Goal: Task Accomplishment & Management: Use online tool/utility

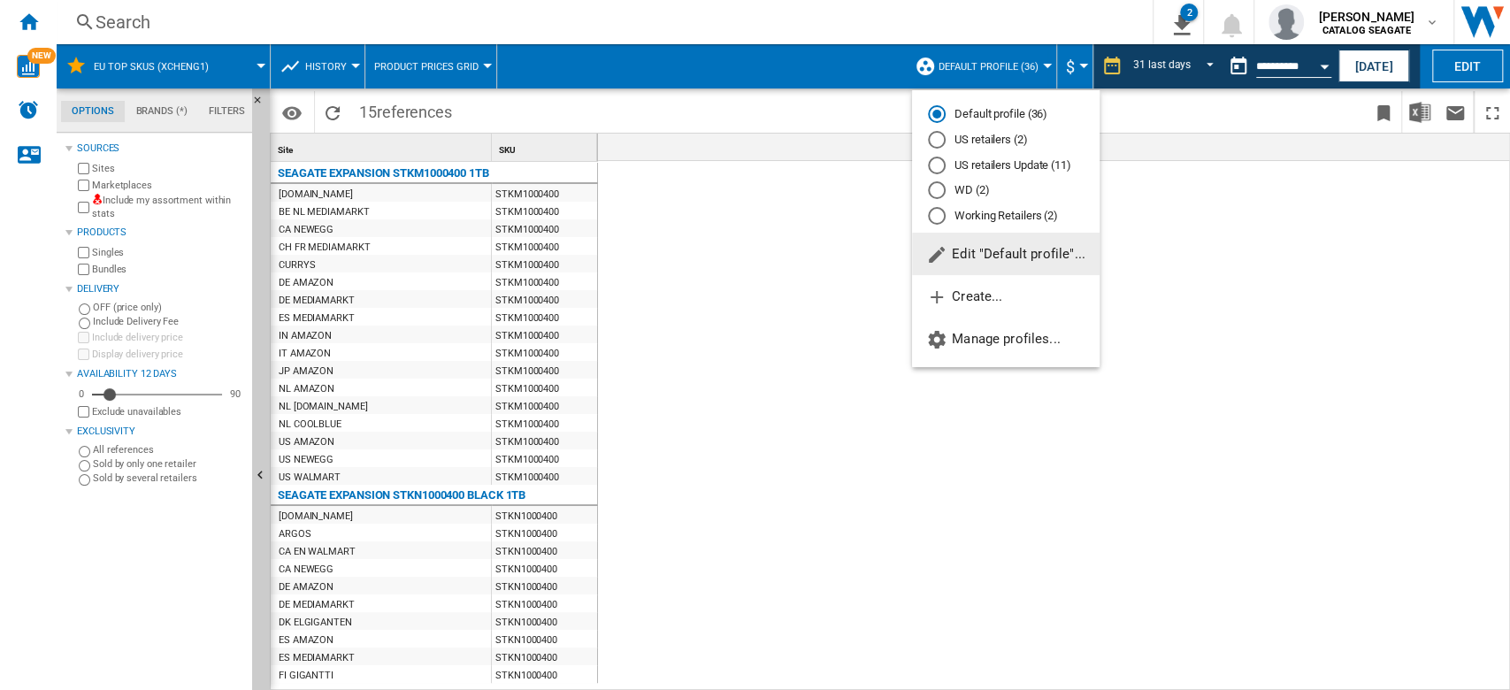
scroll to position [0, 3341]
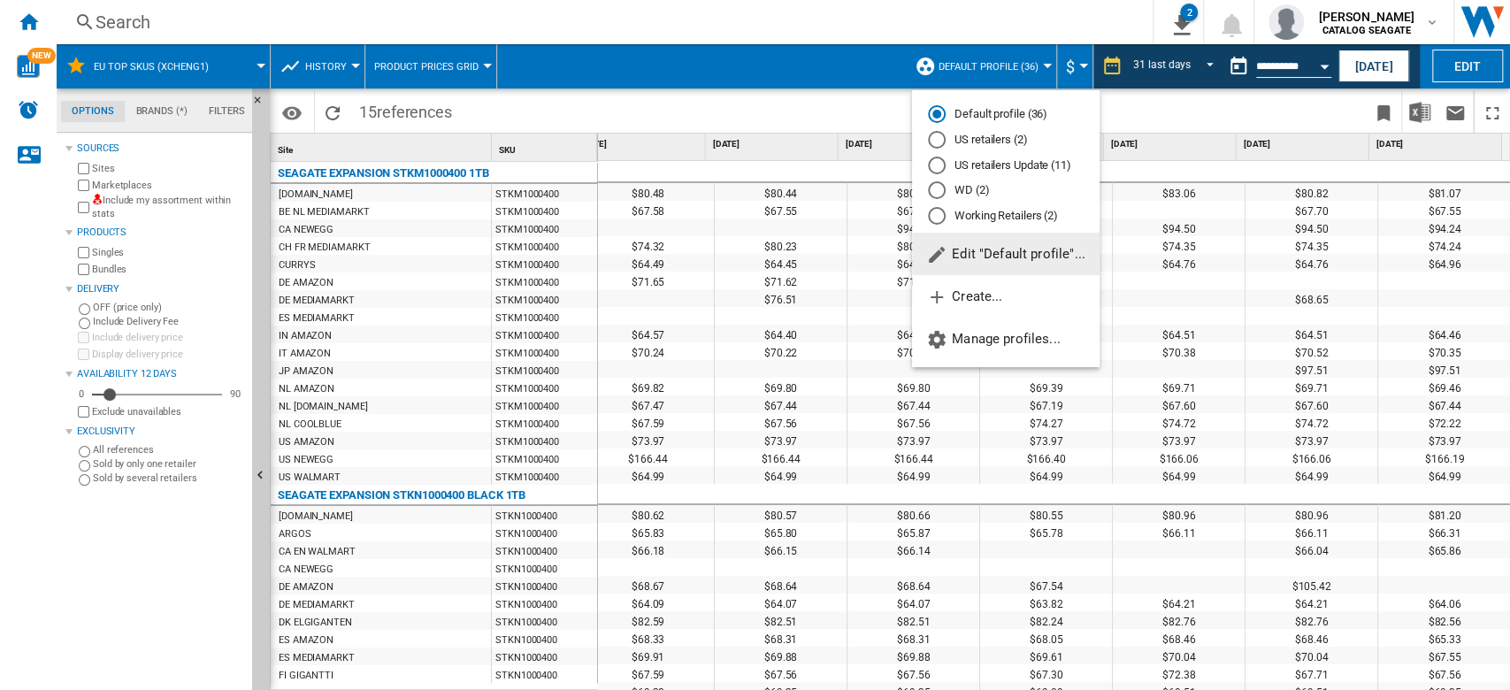
click at [617, 10] on md-backdrop at bounding box center [755, 345] width 1510 height 690
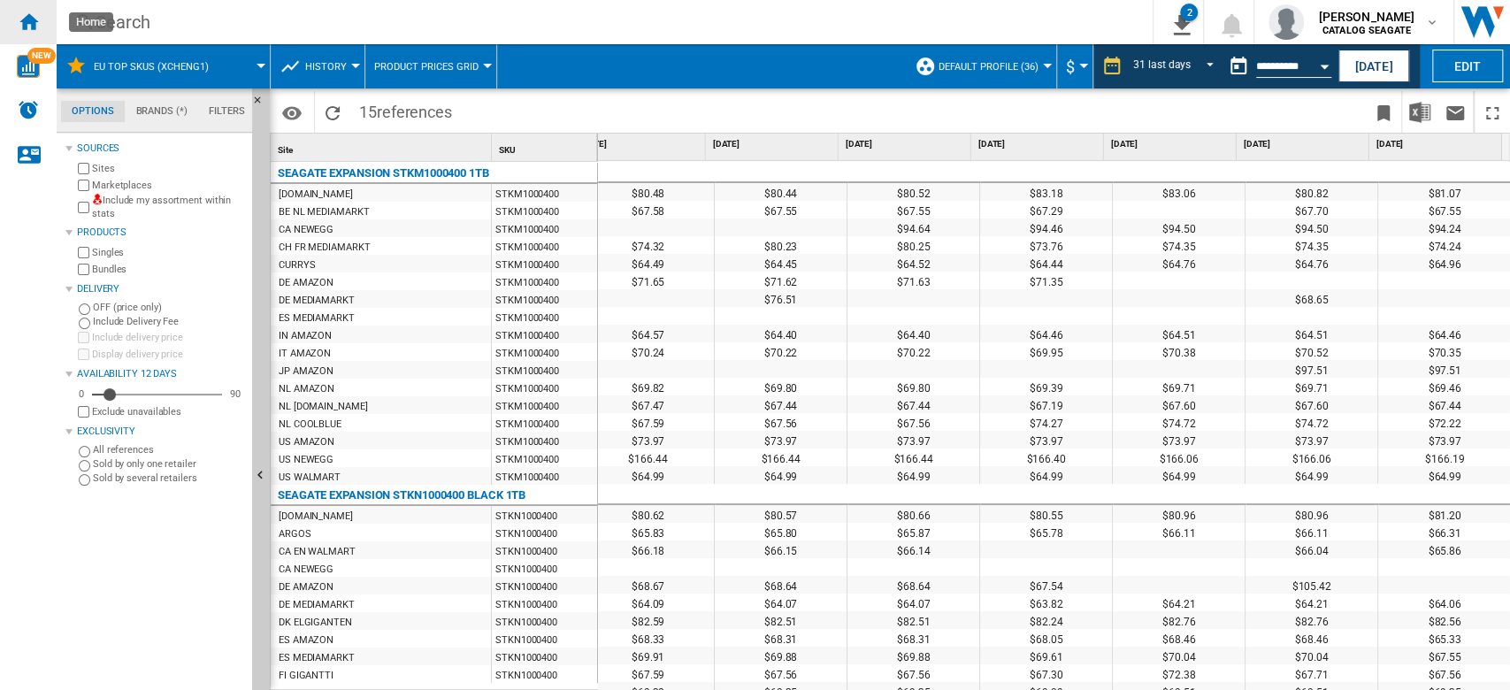
click at [29, 24] on ng-md-icon "Home" at bounding box center [28, 21] width 21 height 21
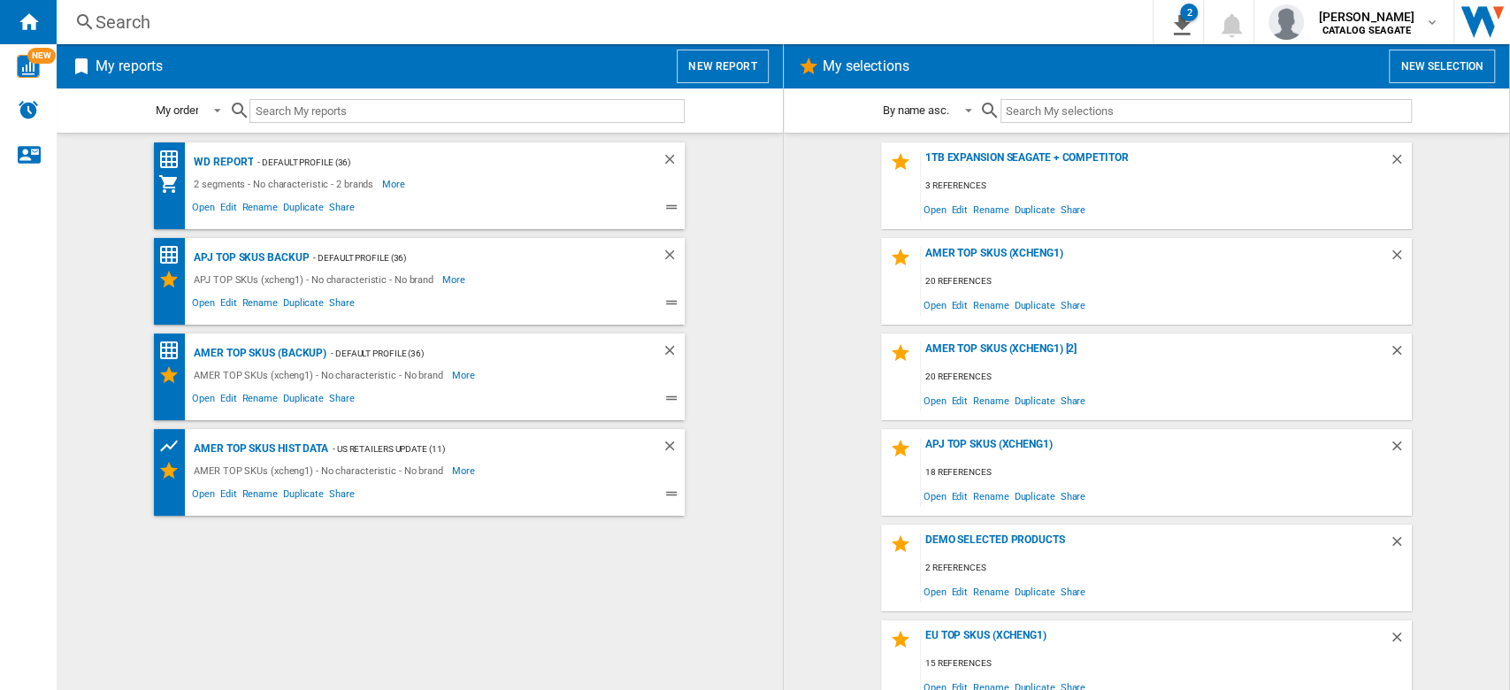
click at [1442, 57] on button "New selection" at bounding box center [1441, 67] width 106 height 34
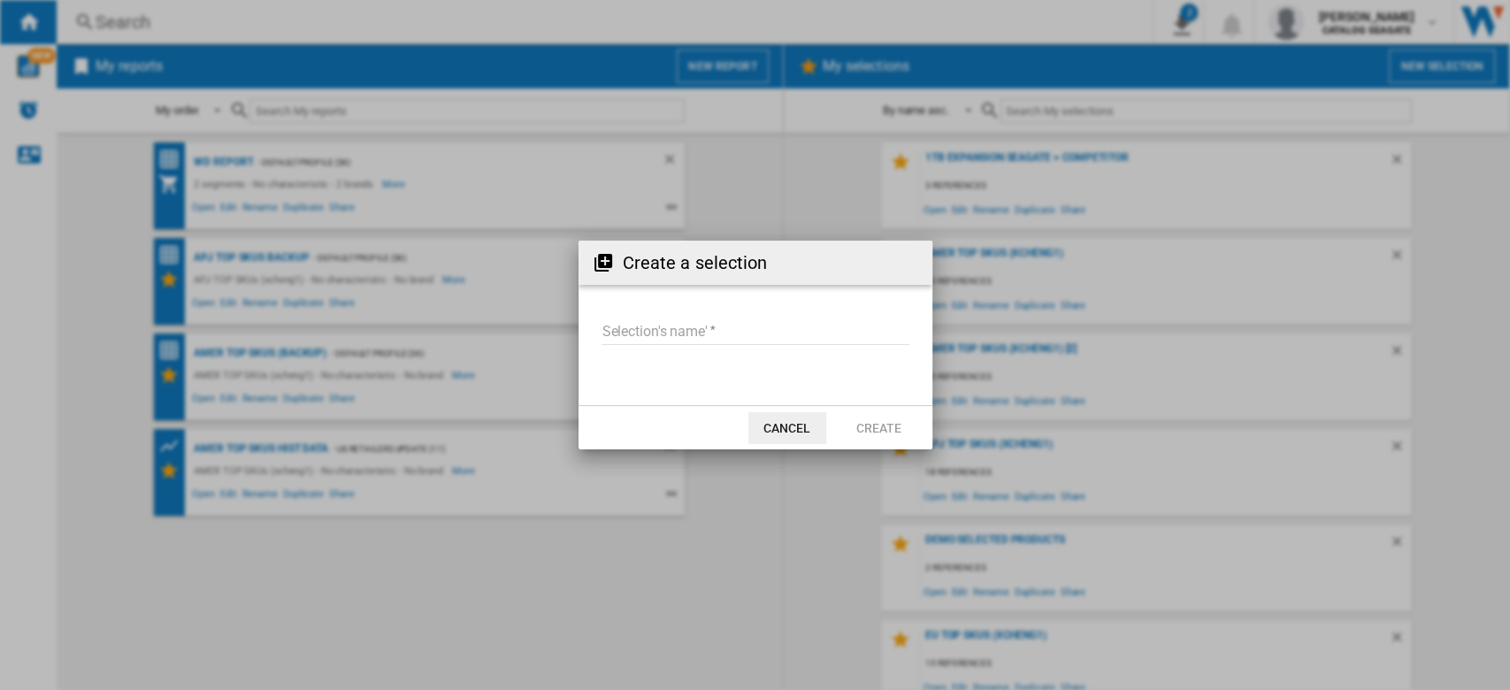
click at [698, 313] on form "Selection's name'" at bounding box center [755, 334] width 354 height 67
click at [697, 319] on input "Selection's name'" at bounding box center [755, 331] width 308 height 27
type input "**********"
click at [891, 435] on button "Create" at bounding box center [879, 428] width 78 height 32
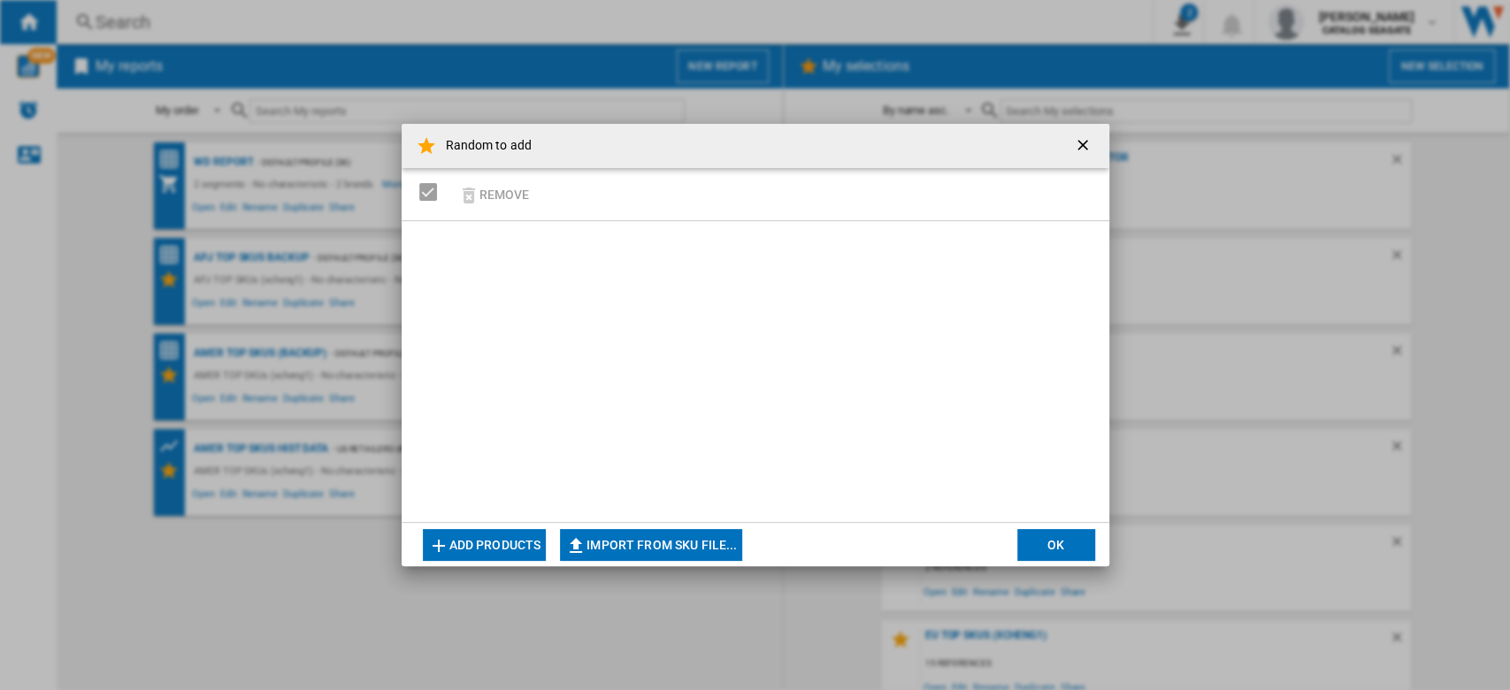
click at [664, 543] on button "Import from SKU file..." at bounding box center [651, 545] width 182 height 32
type input "**********"
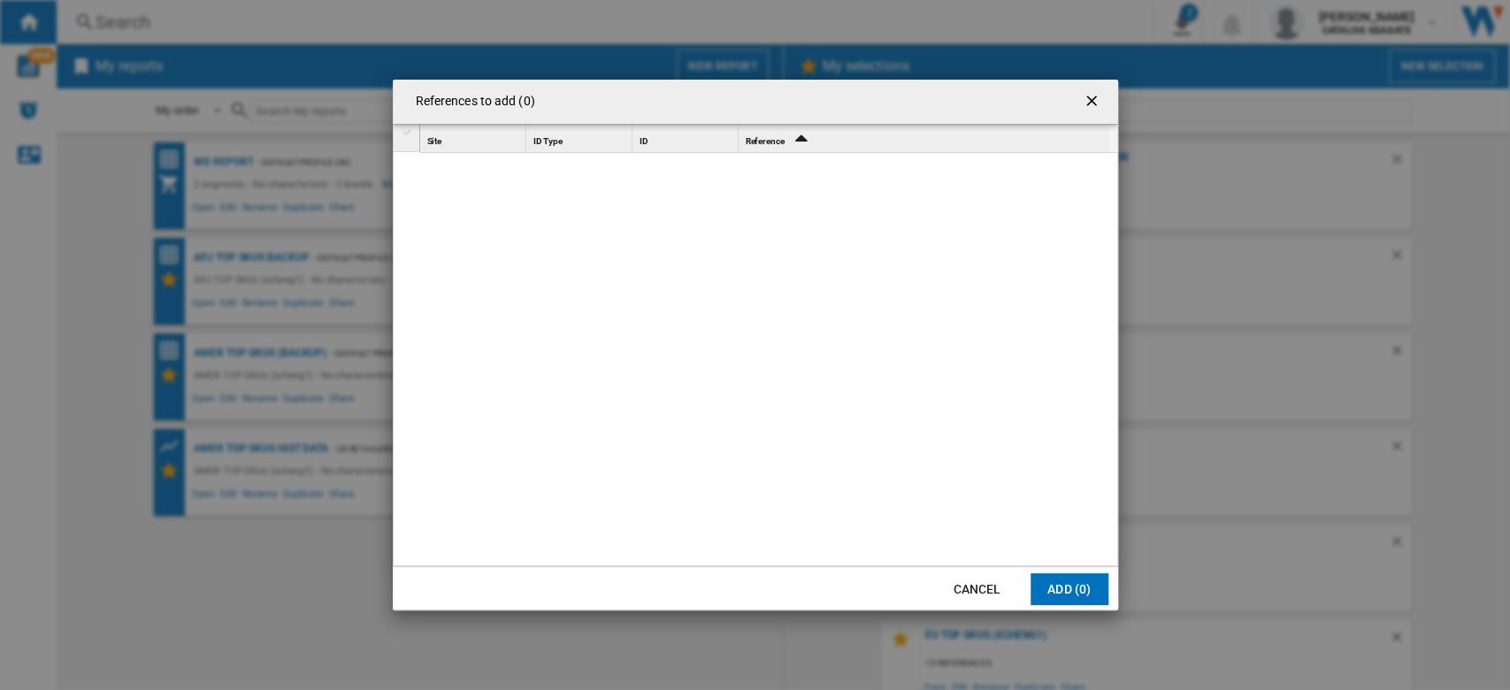
click at [799, 138] on icon "Sort Ascending" at bounding box center [801, 137] width 30 height 25
click at [1002, 588] on button "Cancel" at bounding box center [977, 589] width 78 height 32
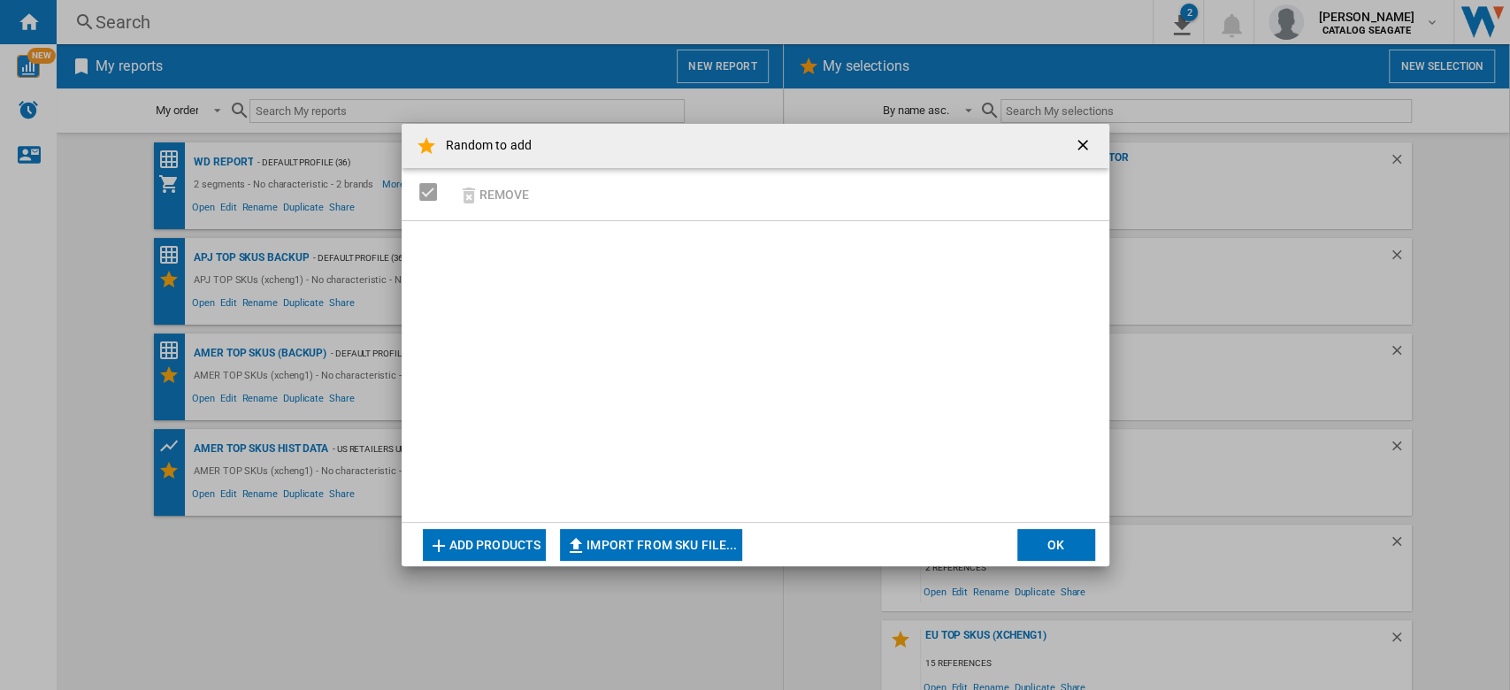
click at [651, 543] on button "Import from SKU file..." at bounding box center [651, 545] width 182 height 32
type input "**********"
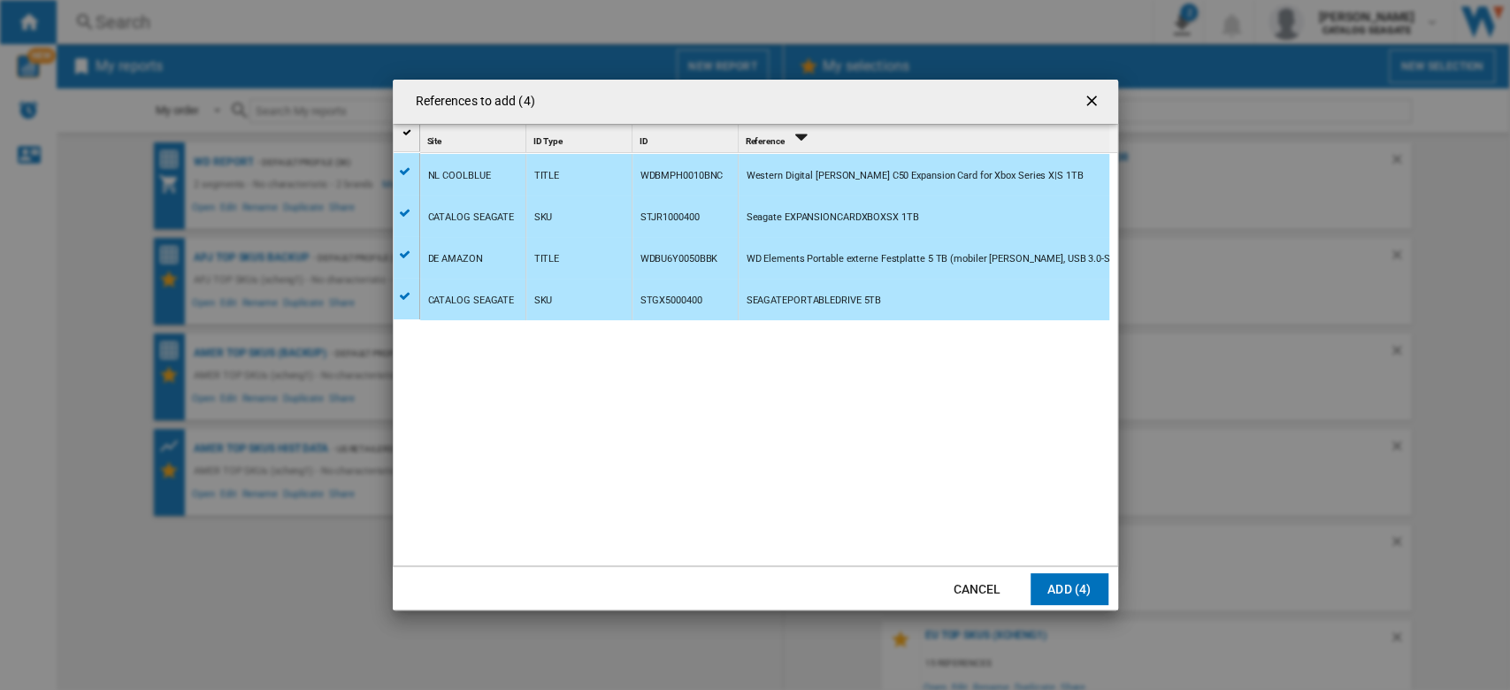
click at [921, 424] on div "NL COOLBLUE TITLE WDBMPH0010BNC Western Digital [PERSON_NAME] C50 Expansion Car…" at bounding box center [769, 360] width 699 height 415
click at [1084, 591] on button "Add (4)" at bounding box center [1069, 589] width 78 height 32
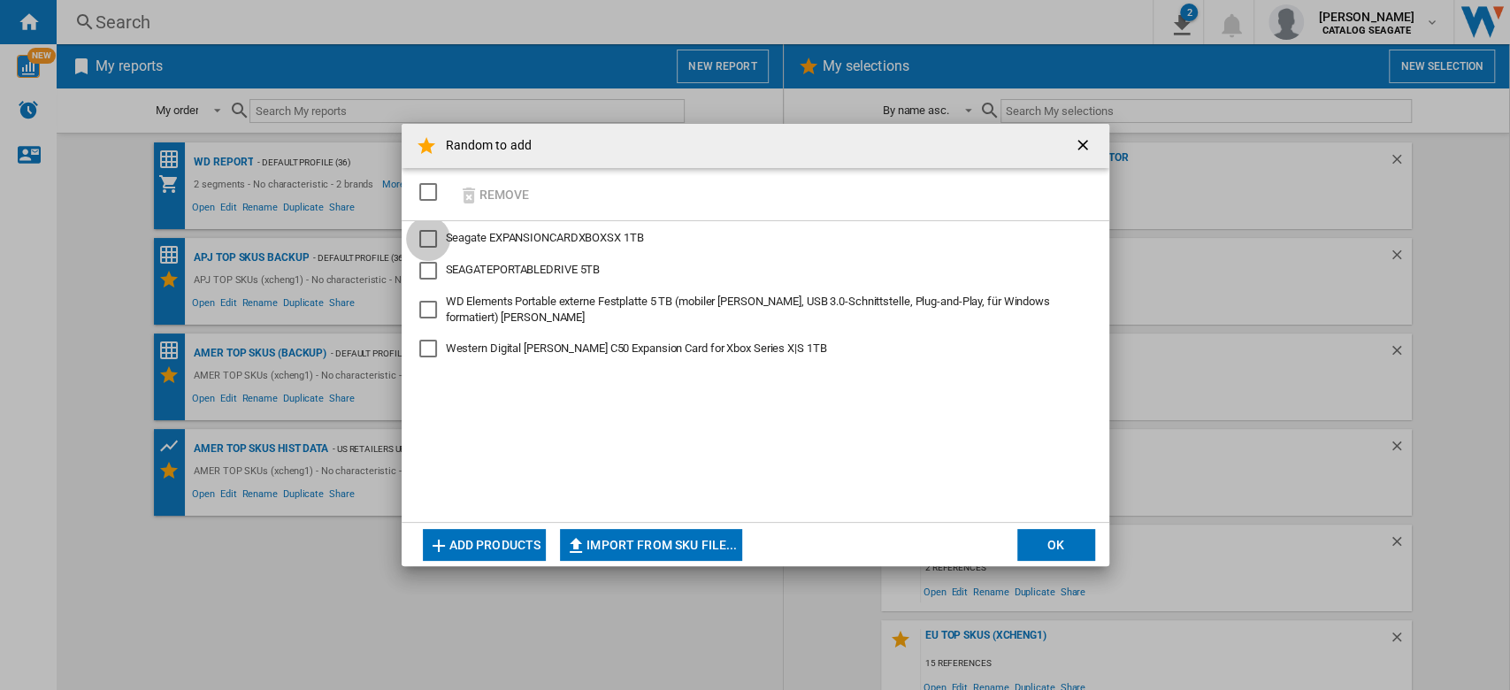
click at [430, 244] on div "Seagate EXPANSIONCARDXBOXSX 1TB" at bounding box center [428, 239] width 18 height 18
click at [427, 272] on div "SEAGATEPORTABLEDRIVE 5TB" at bounding box center [428, 271] width 18 height 18
click at [422, 314] on div "WD Elements Portable externe Festplatte 5 TB (mobiler Speicher, USB 3.0-Schnitt…" at bounding box center [428, 310] width 18 height 18
click at [431, 348] on div "Western Digital WD BLACK C50 Expansion Card for Xbox Series X|S 1TB" at bounding box center [428, 349] width 18 height 18
click at [1080, 547] on button "OK" at bounding box center [1056, 545] width 78 height 32
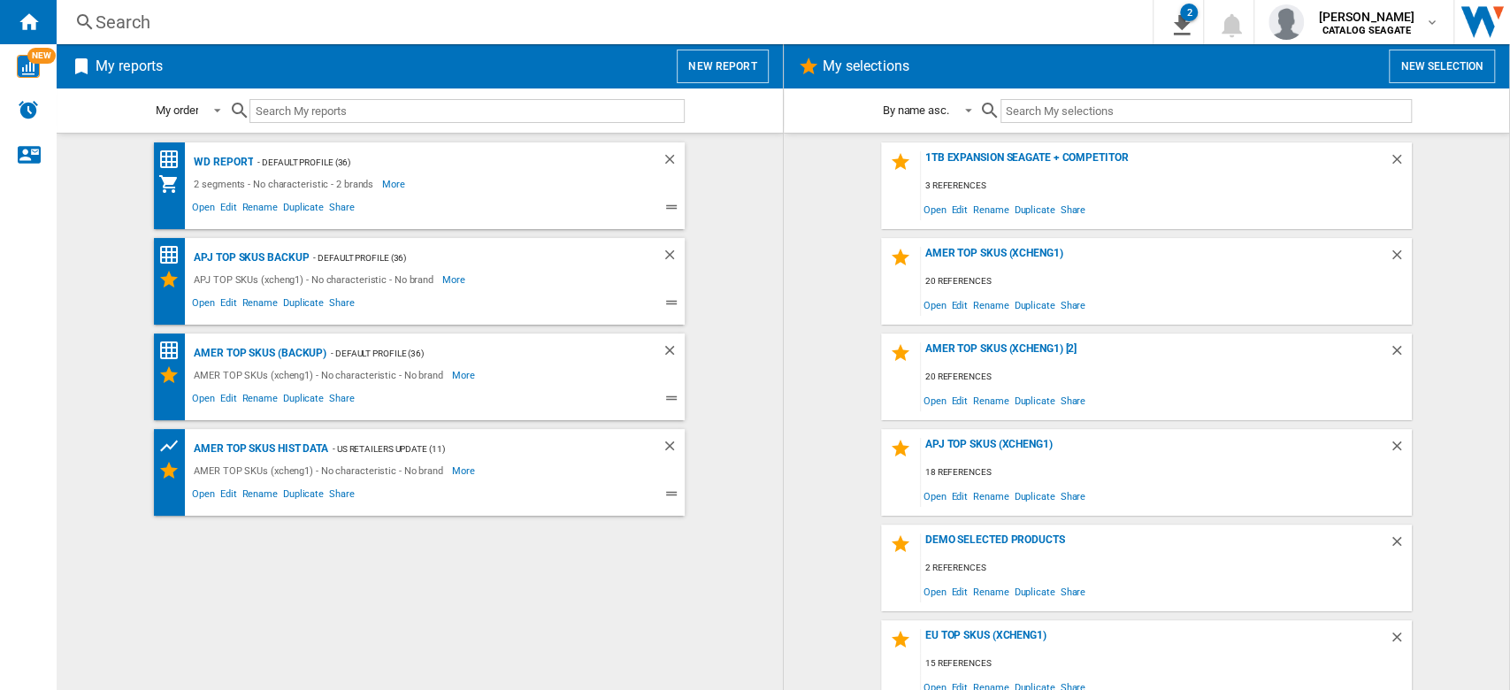
scroll to position [207, 0]
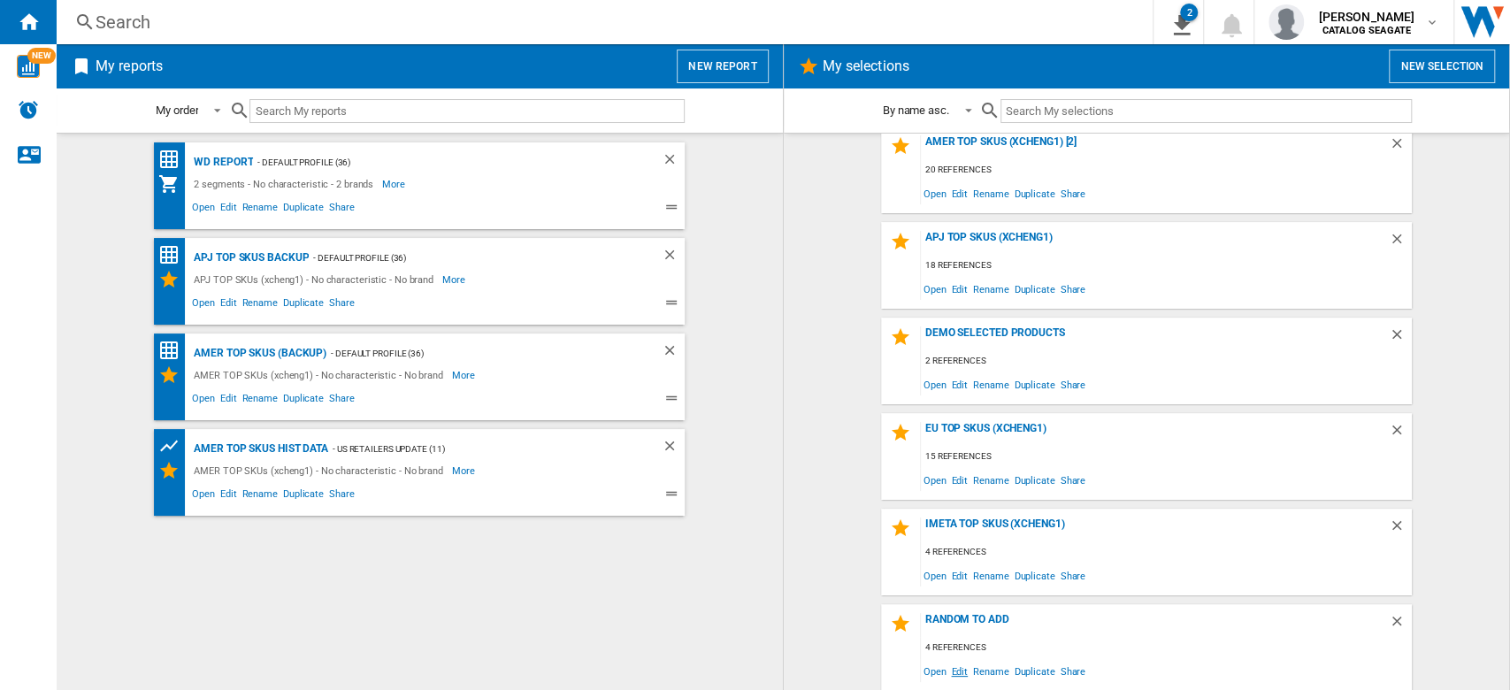
click at [962, 672] on span "Edit" at bounding box center [959, 671] width 22 height 24
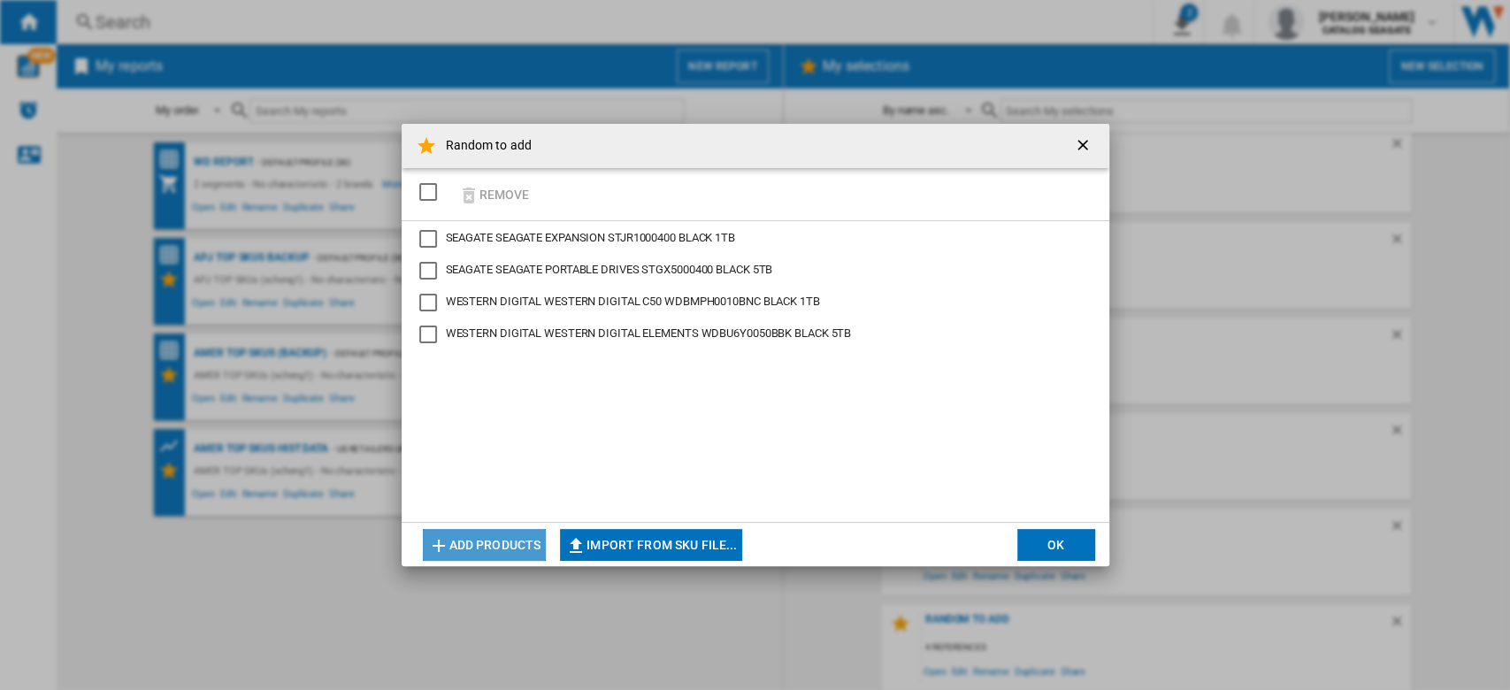
click at [486, 541] on button "Add products" at bounding box center [485, 545] width 124 height 32
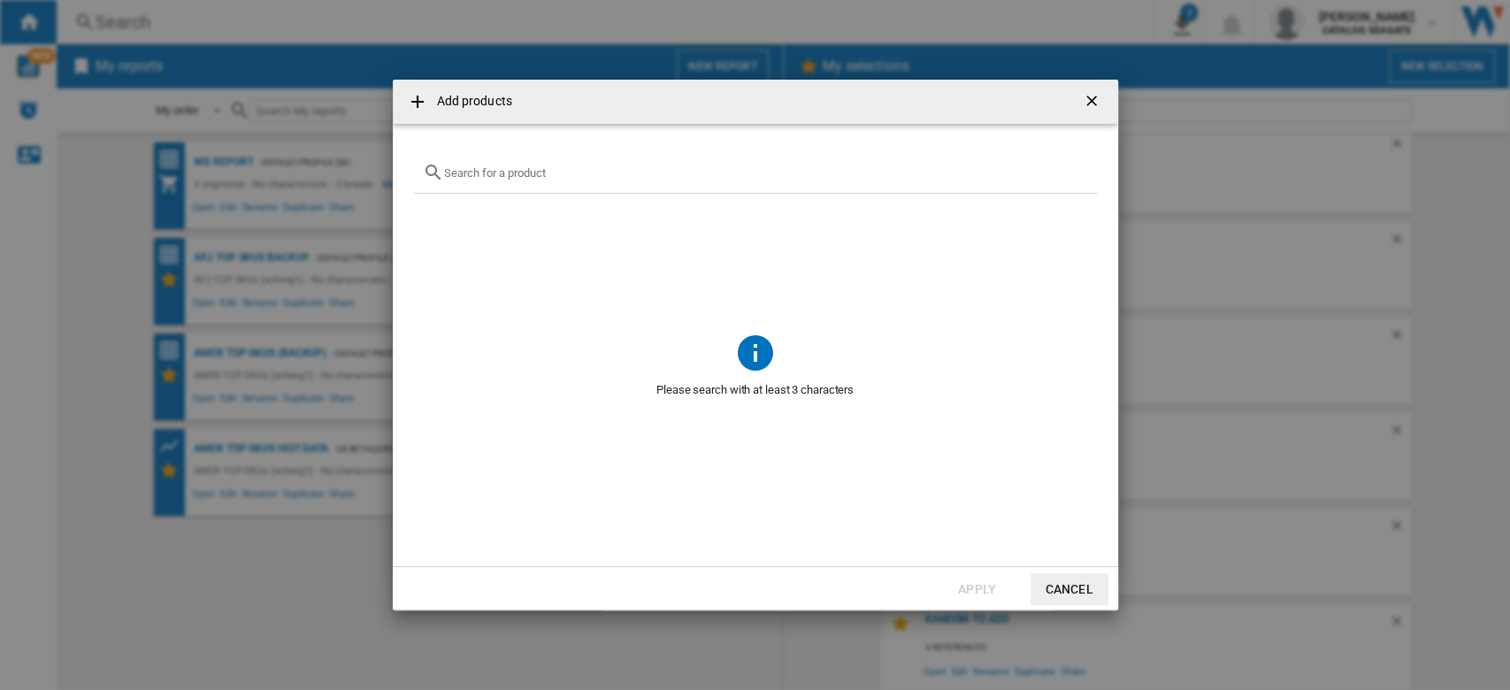
click at [616, 172] on input "text" at bounding box center [766, 172] width 644 height 13
paste input "WDBMPH0010BNC"
drag, startPoint x: 556, startPoint y: 169, endPoint x: 414, endPoint y: 195, distance: 144.7
click at [356, 169] on div "Add products WDBMPH0010BNC No reference matches your query Apply Cancel" at bounding box center [755, 345] width 1510 height 690
paste input "U6Y0050BBK"
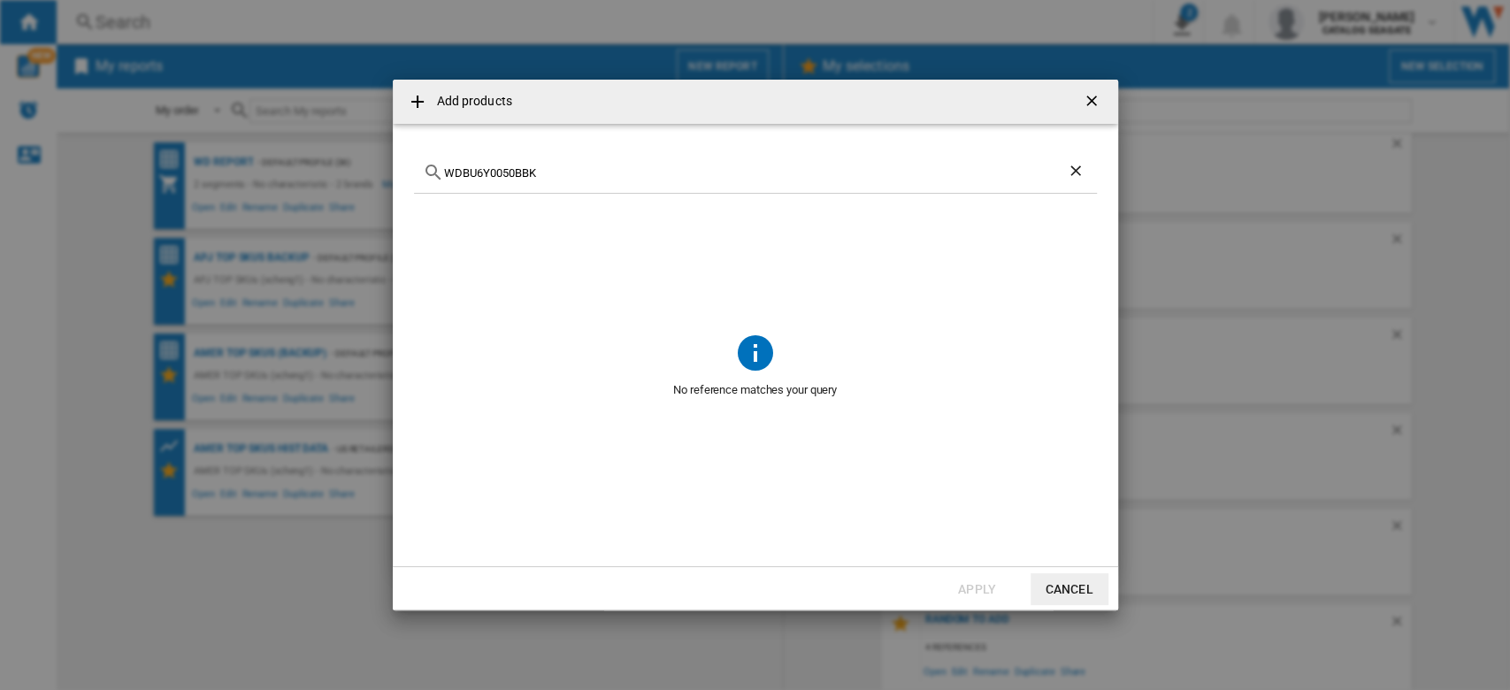
type input "WDBU6Y0050BBK"
click at [1098, 103] on ng-md-icon "getI18NText('BUTTONS.CLOSE_DIALOG')" at bounding box center [1092, 102] width 21 height 21
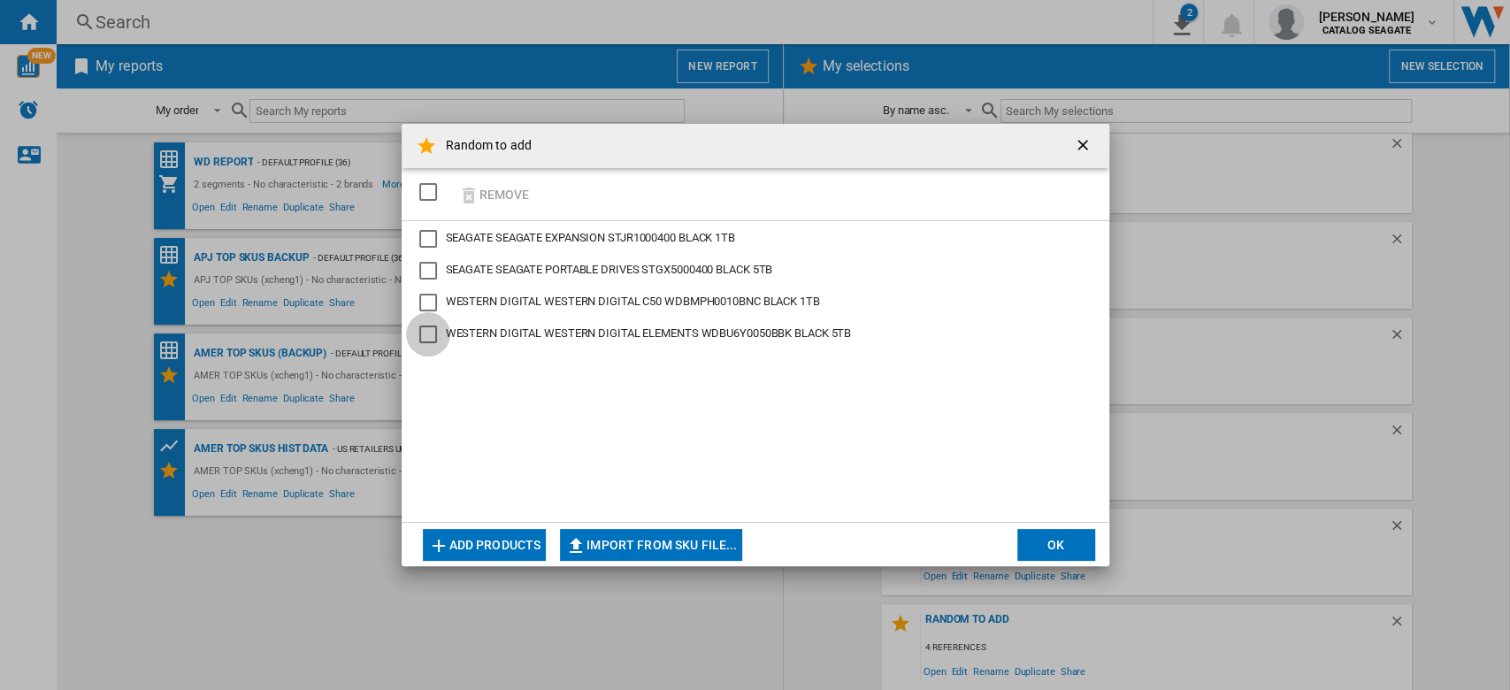
click at [437, 334] on div "WESTERN DIGITAL ELEMENTS WDBU6Y0050BBK BLACK 5TB" at bounding box center [428, 334] width 18 height 18
click at [428, 301] on div "WESTERN DIGITAL C50 WDBMPH0010BNC BLACK 1TB" at bounding box center [428, 303] width 18 height 18
click at [433, 268] on div "SEAGATE PORTABLE DRIVES STGX5000400 BLACK 5TB" at bounding box center [428, 271] width 18 height 18
click at [434, 232] on div "SEAGATE EXPANSION STJR1000400 BLACK 1TB" at bounding box center [428, 239] width 18 height 18
click at [1056, 541] on button "OK" at bounding box center [1056, 545] width 78 height 32
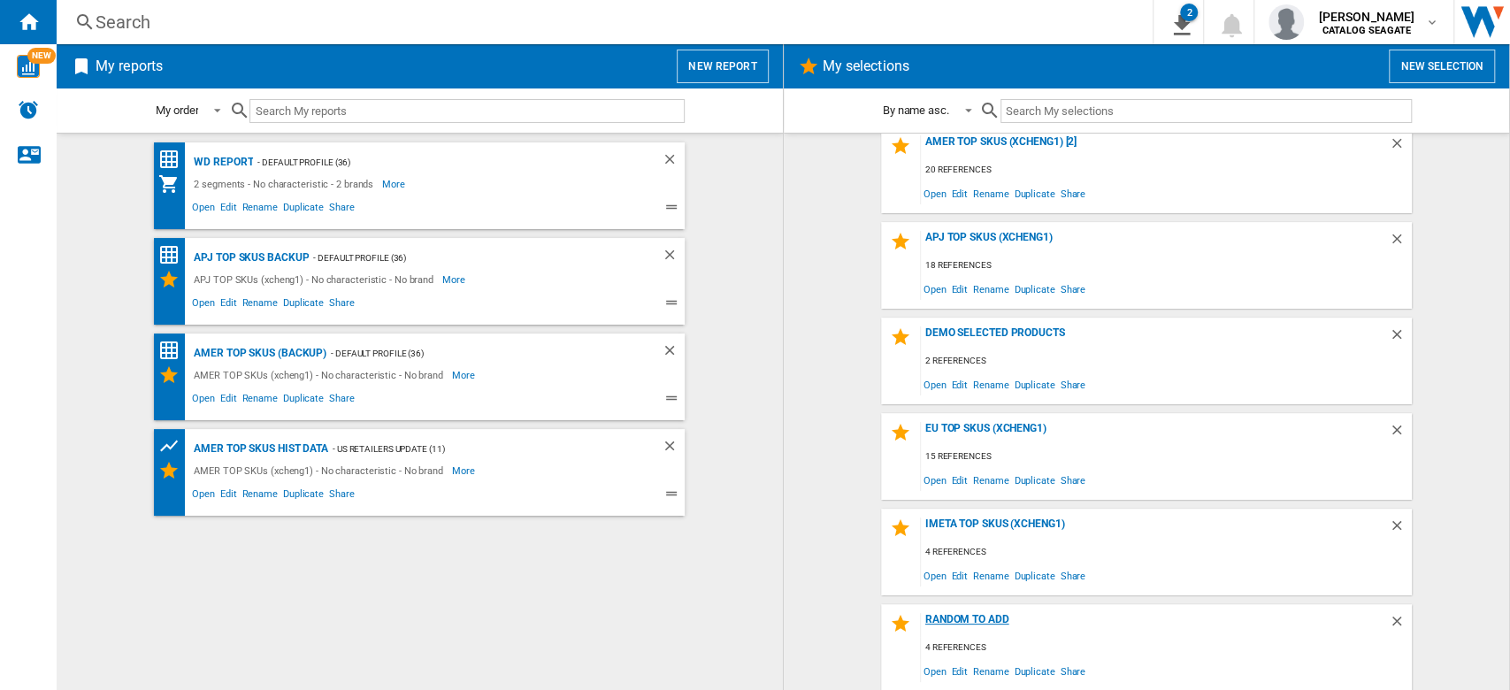
click at [977, 619] on div "Random to add" at bounding box center [1155, 625] width 468 height 24
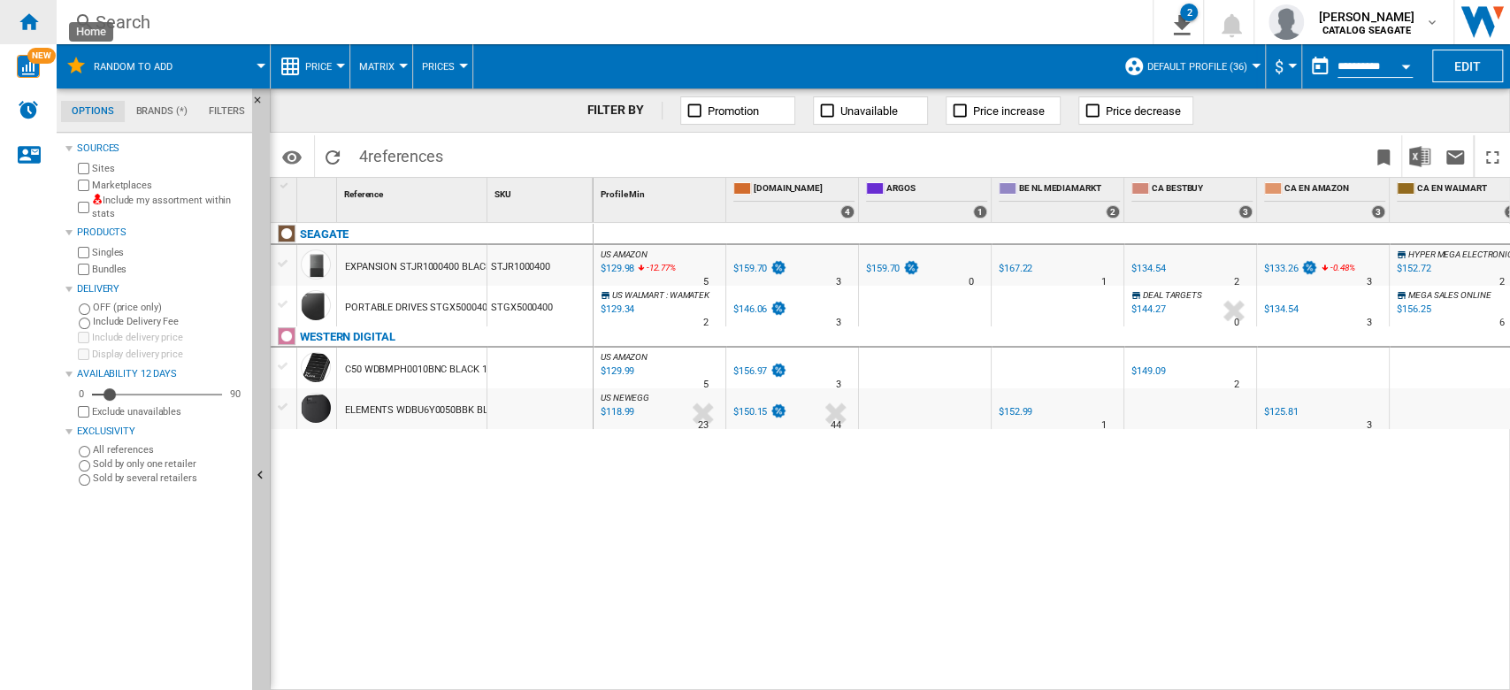
click at [31, 28] on ng-md-icon "Home" at bounding box center [28, 21] width 21 height 21
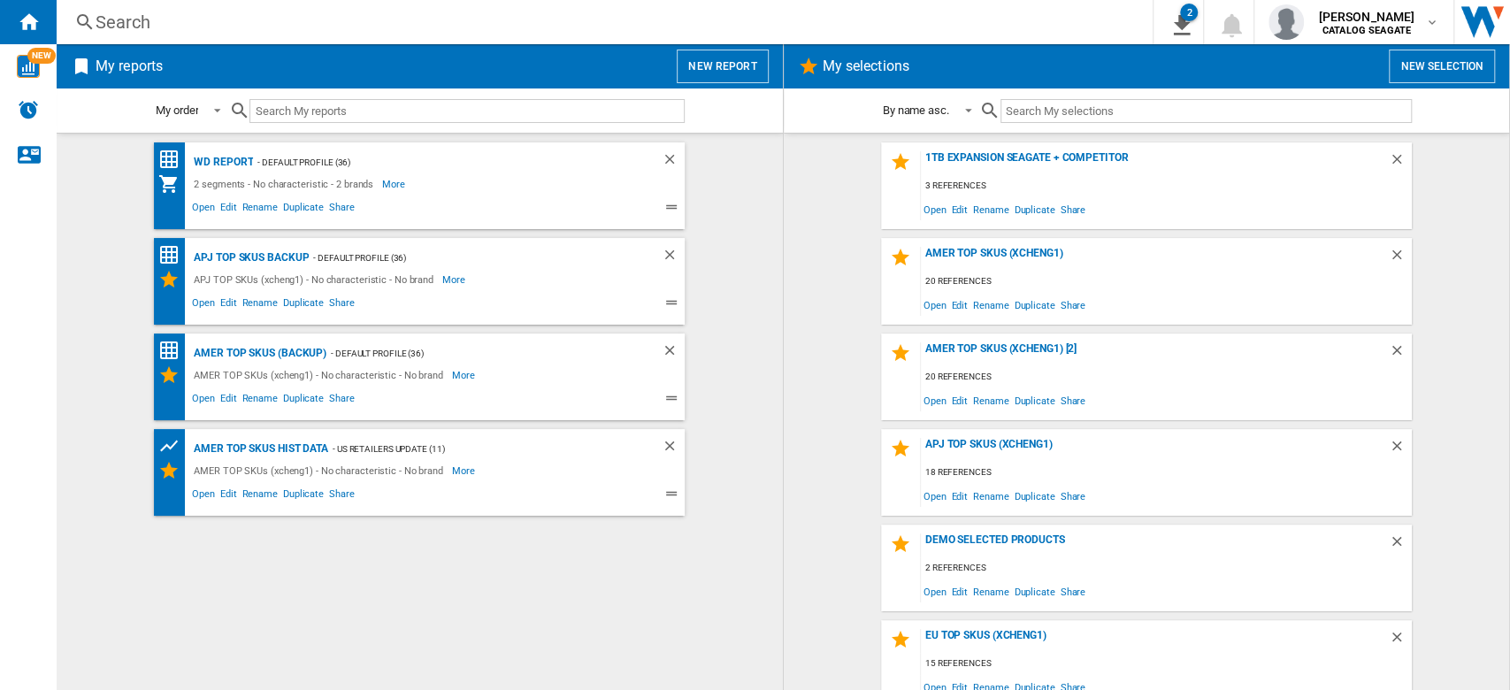
click at [735, 61] on button "New report" at bounding box center [722, 67] width 91 height 34
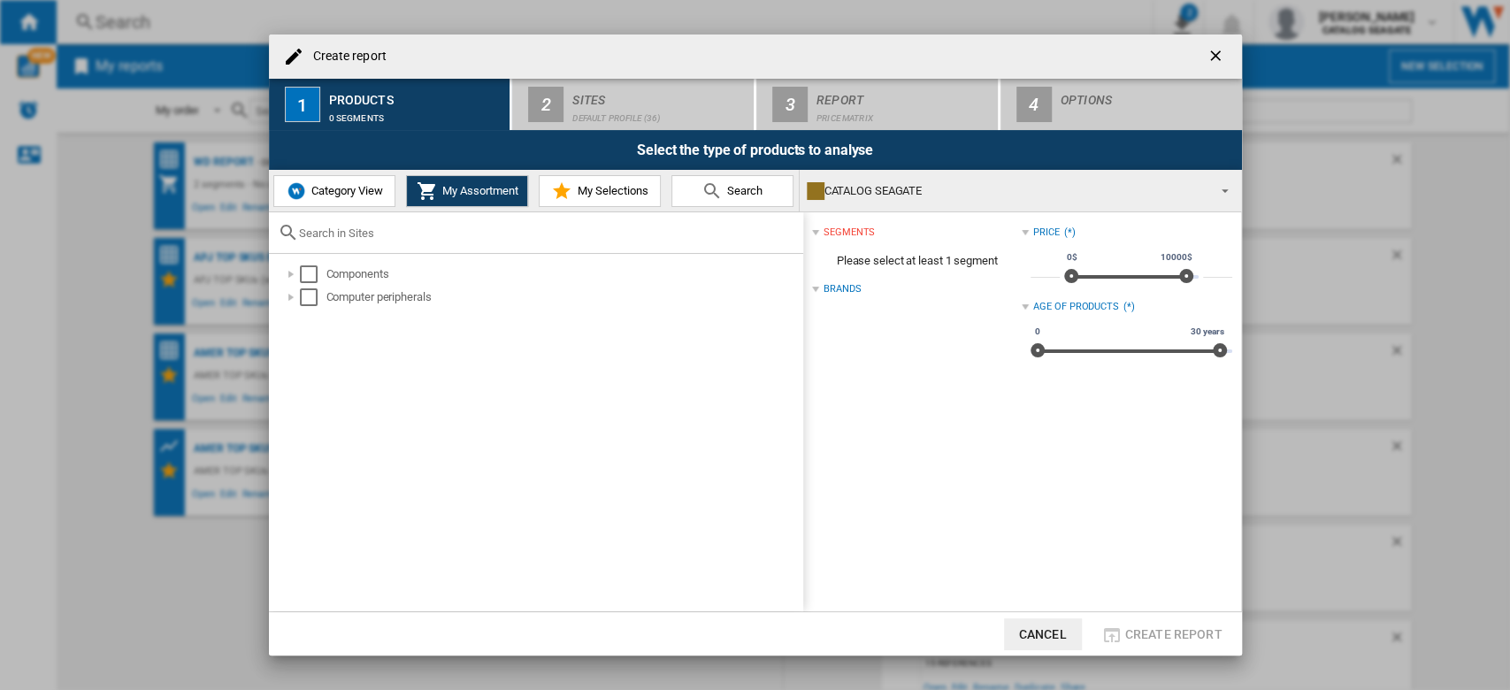
click at [617, 188] on span "My Selections" at bounding box center [609, 190] width 75 height 13
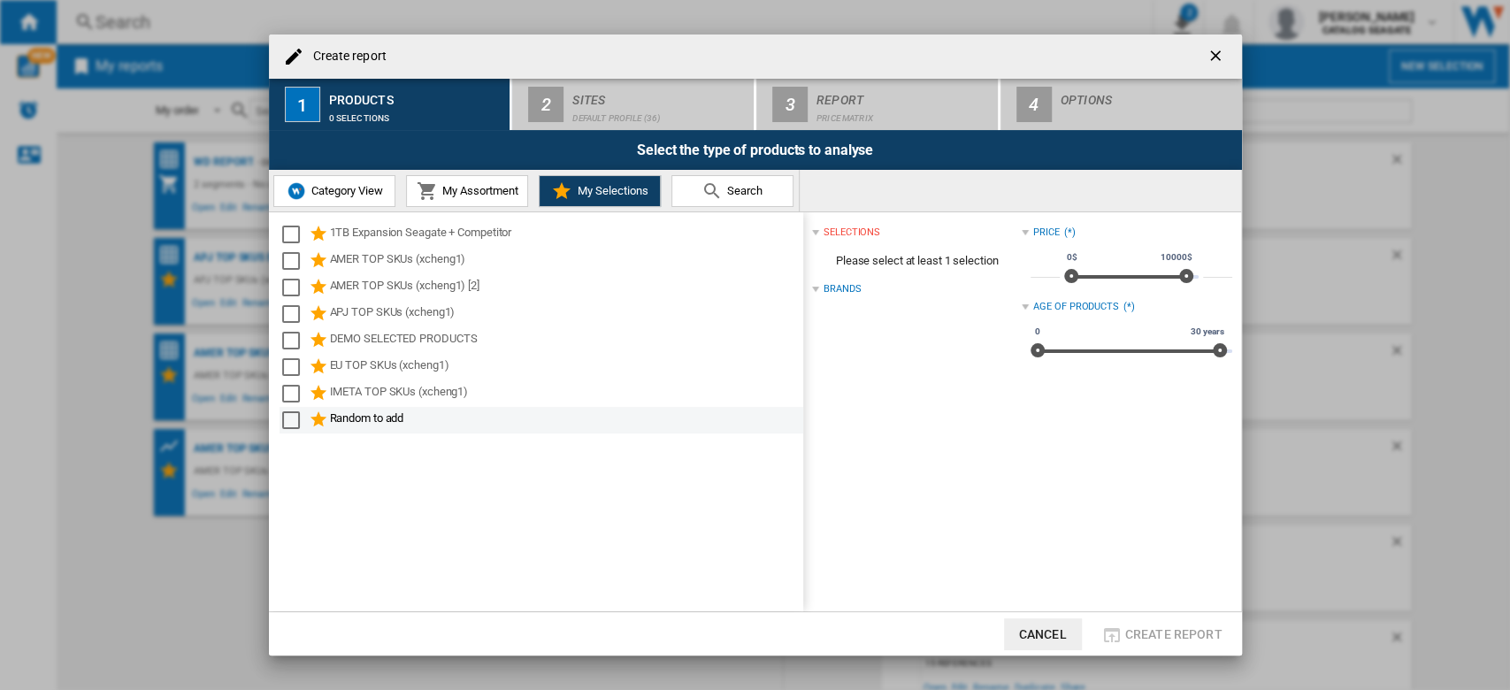
click at [291, 418] on div "Select" at bounding box center [291, 420] width 18 height 18
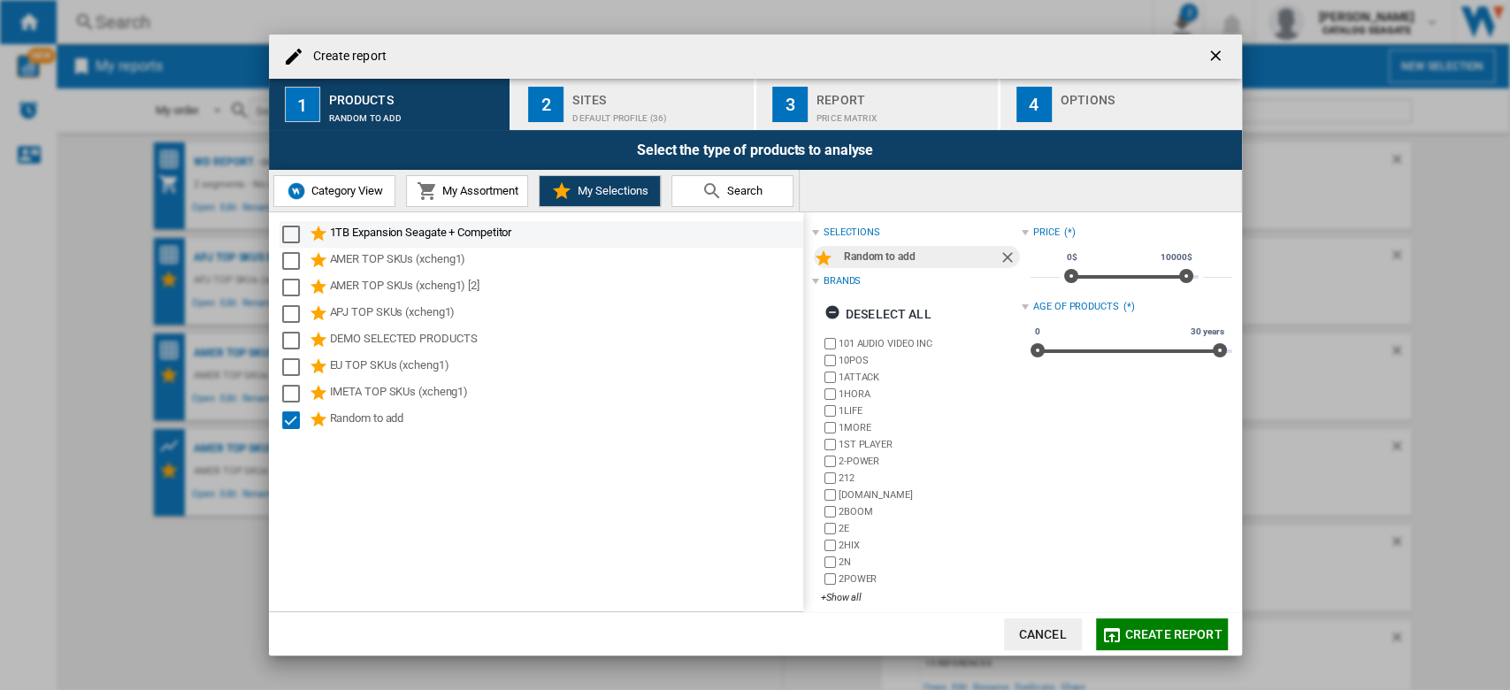
click at [299, 233] on md-checkbox "Select" at bounding box center [295, 234] width 27 height 21
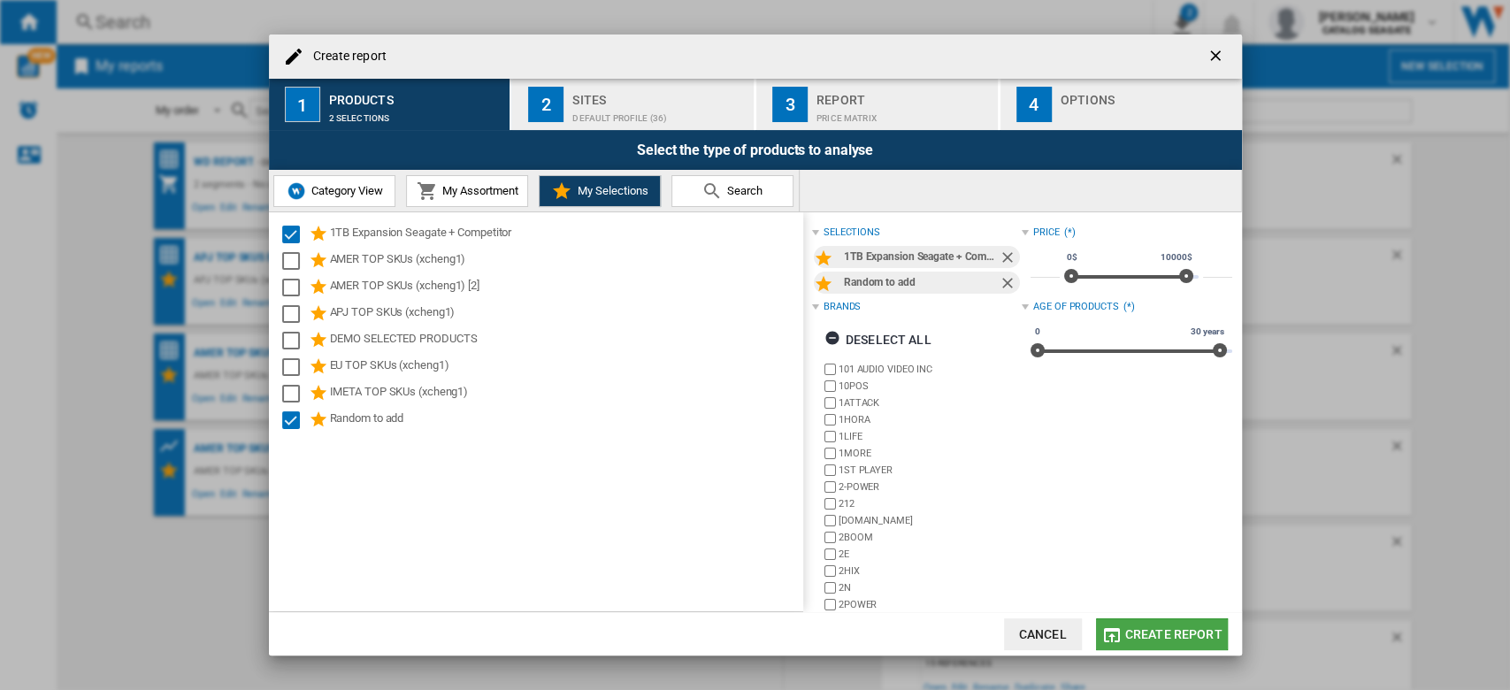
click at [1164, 633] on span "Create report" at bounding box center [1173, 634] width 97 height 14
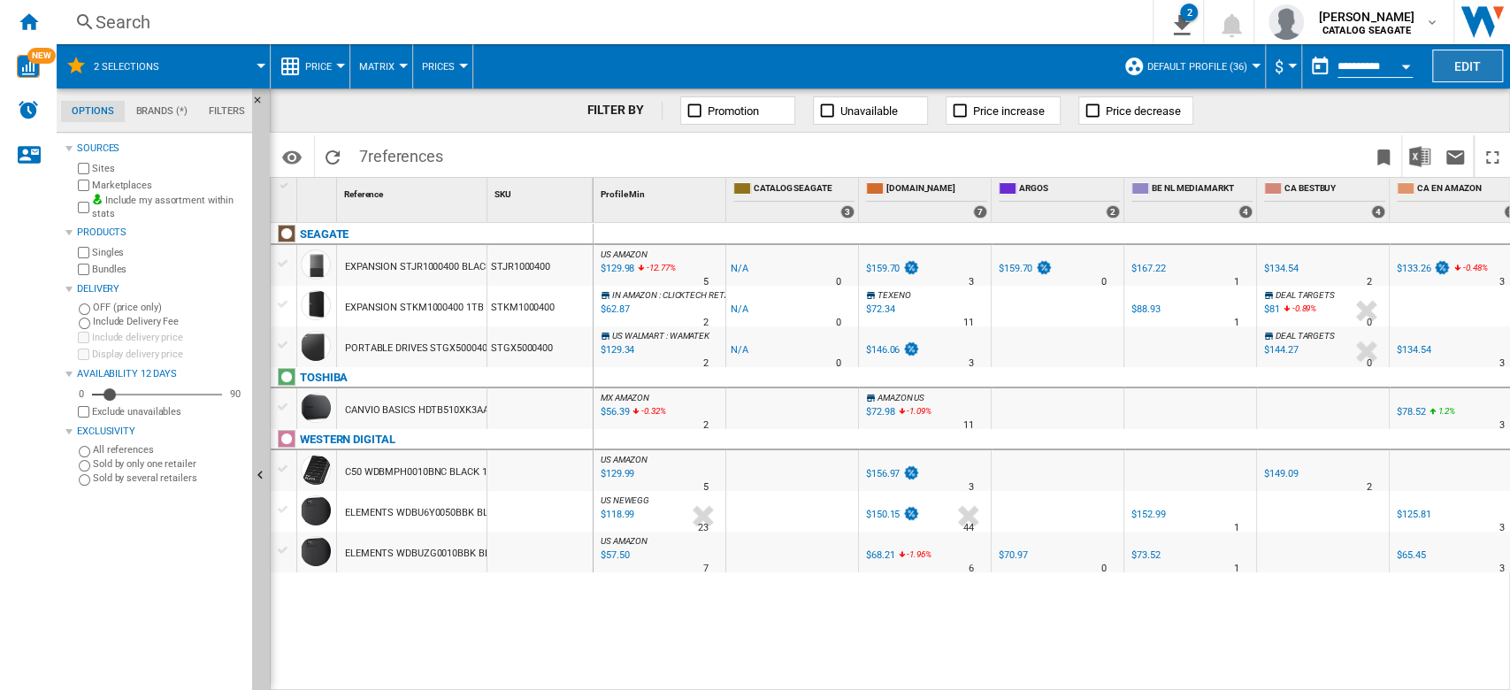
click at [1478, 64] on button "Edit" at bounding box center [1467, 66] width 71 height 33
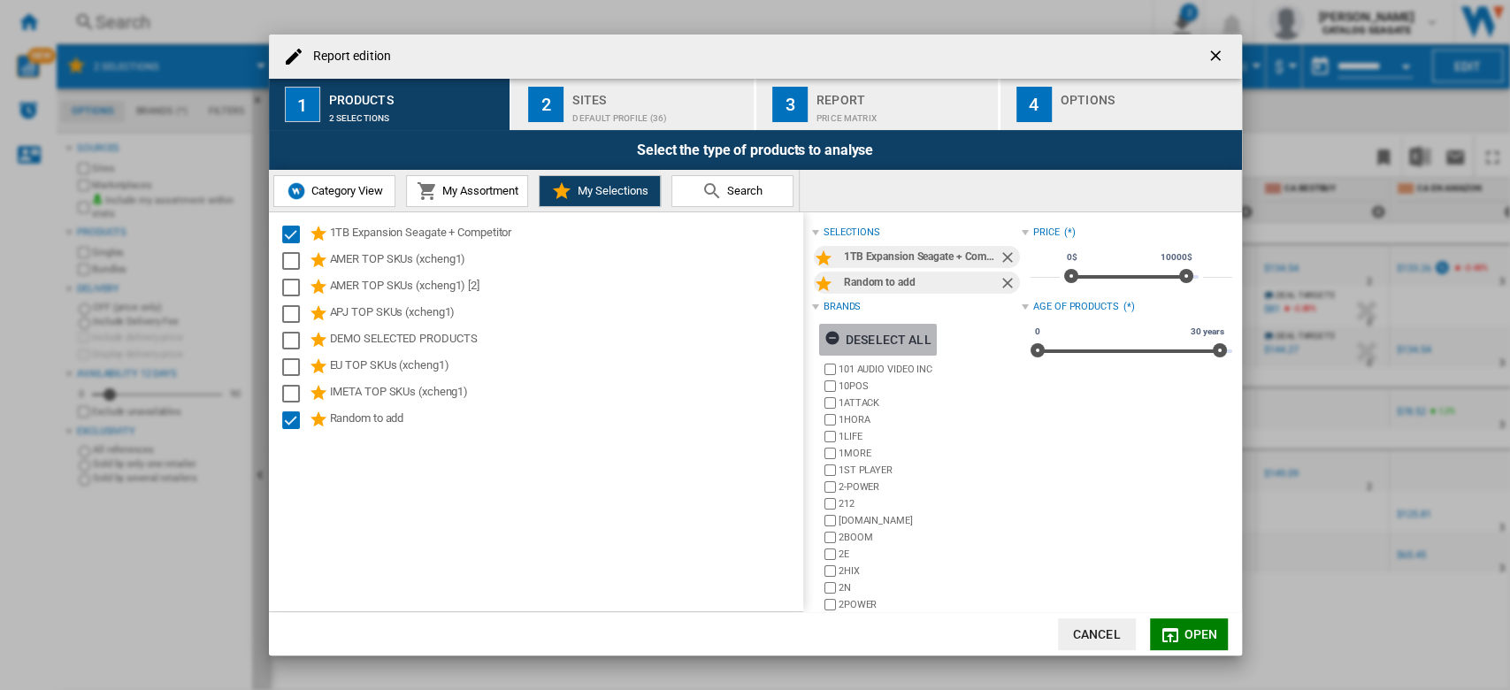
click at [906, 333] on div "Deselect all" at bounding box center [877, 340] width 107 height 32
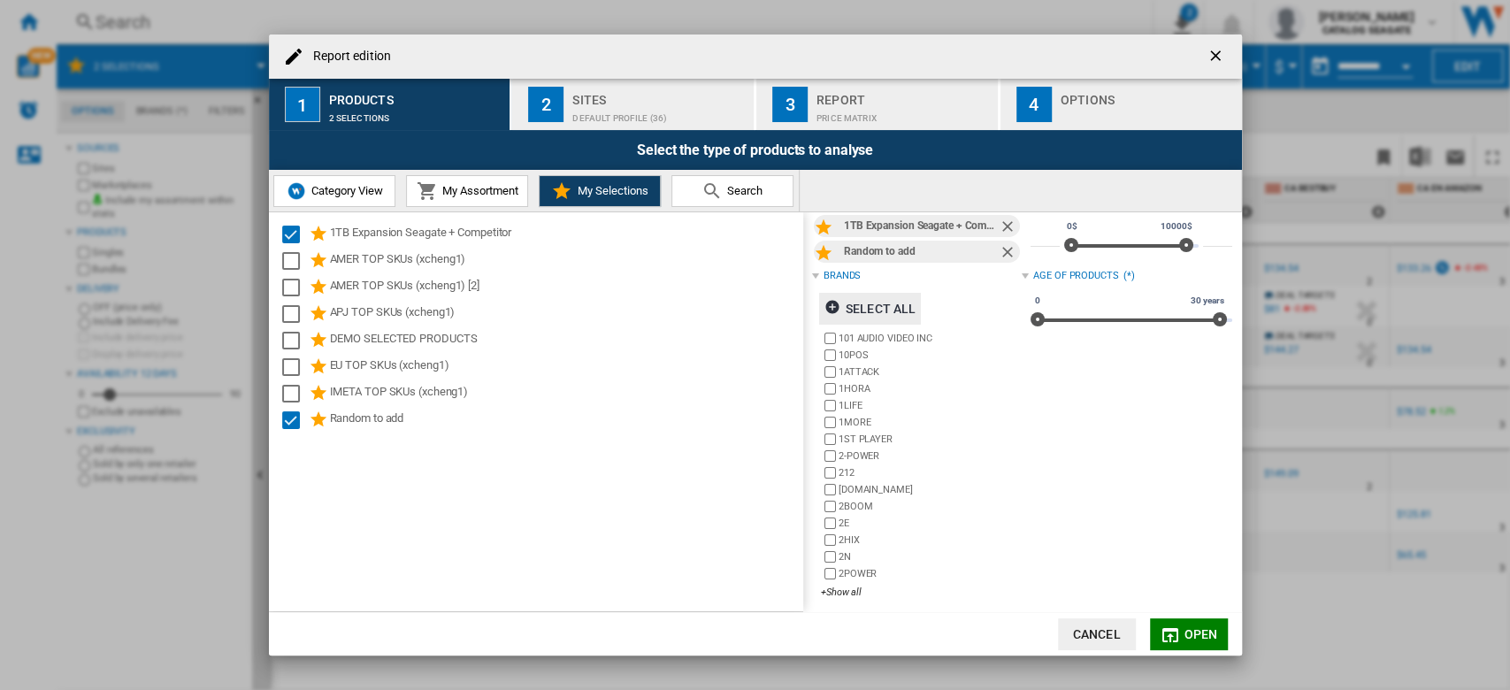
scroll to position [39, 0]
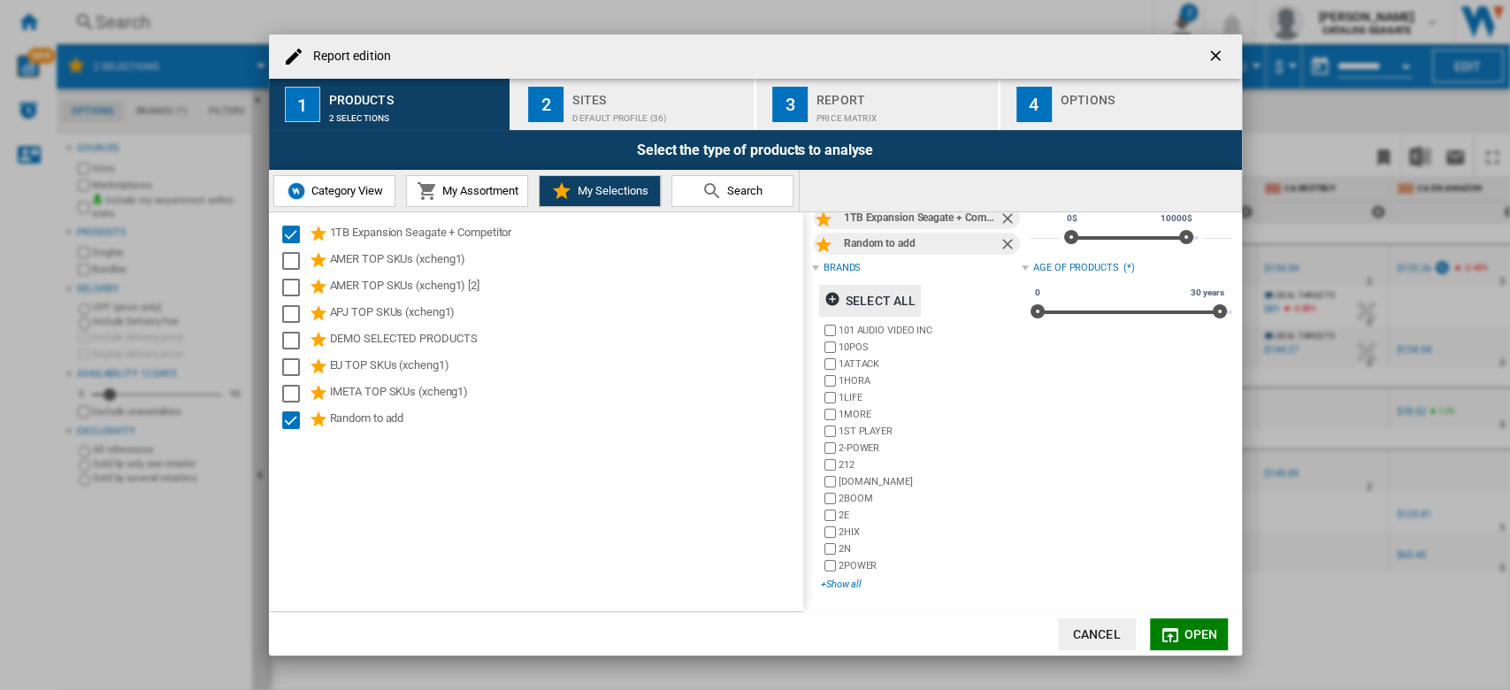
click at [850, 580] on div "+Show all" at bounding box center [921, 583] width 201 height 13
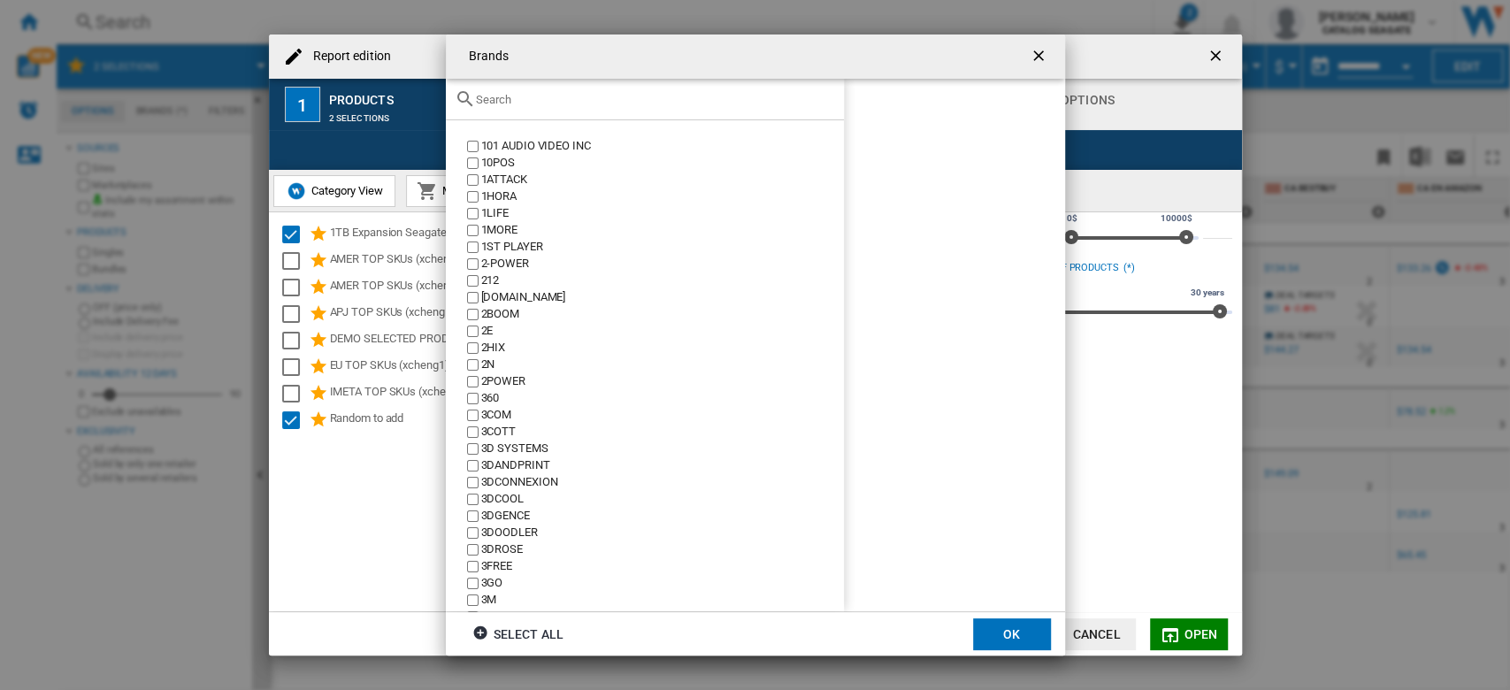
click at [561, 95] on input "text" at bounding box center [655, 99] width 359 height 13
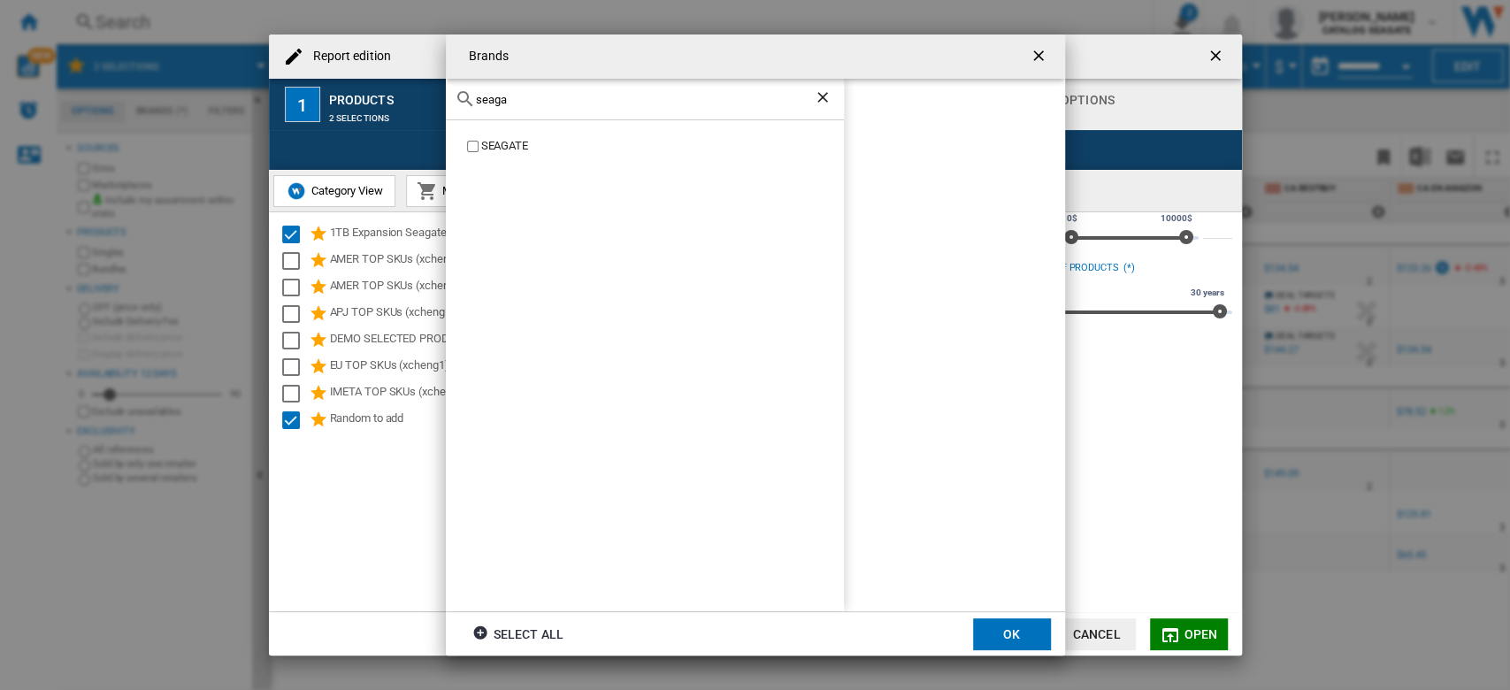
type input "seaga"
click at [1023, 638] on button "OK" at bounding box center [1012, 634] width 78 height 32
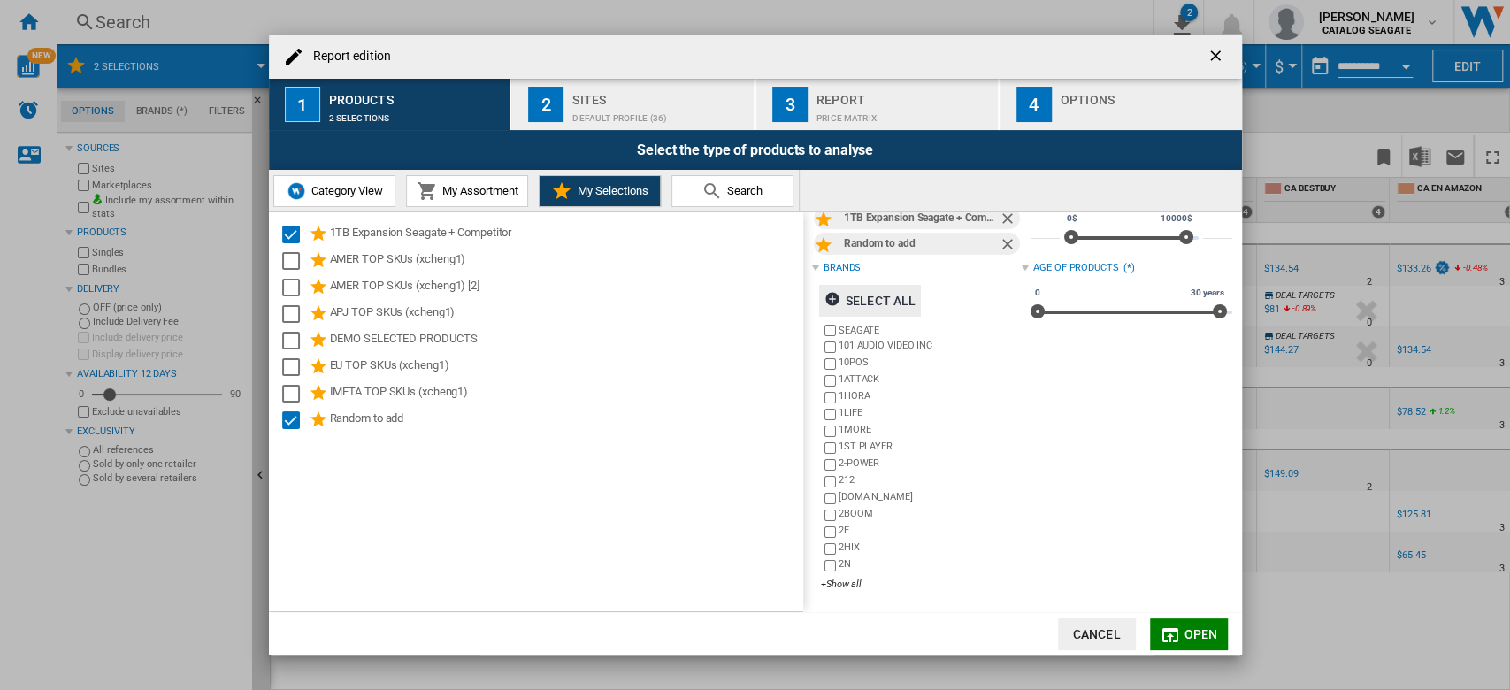
scroll to position [0, 0]
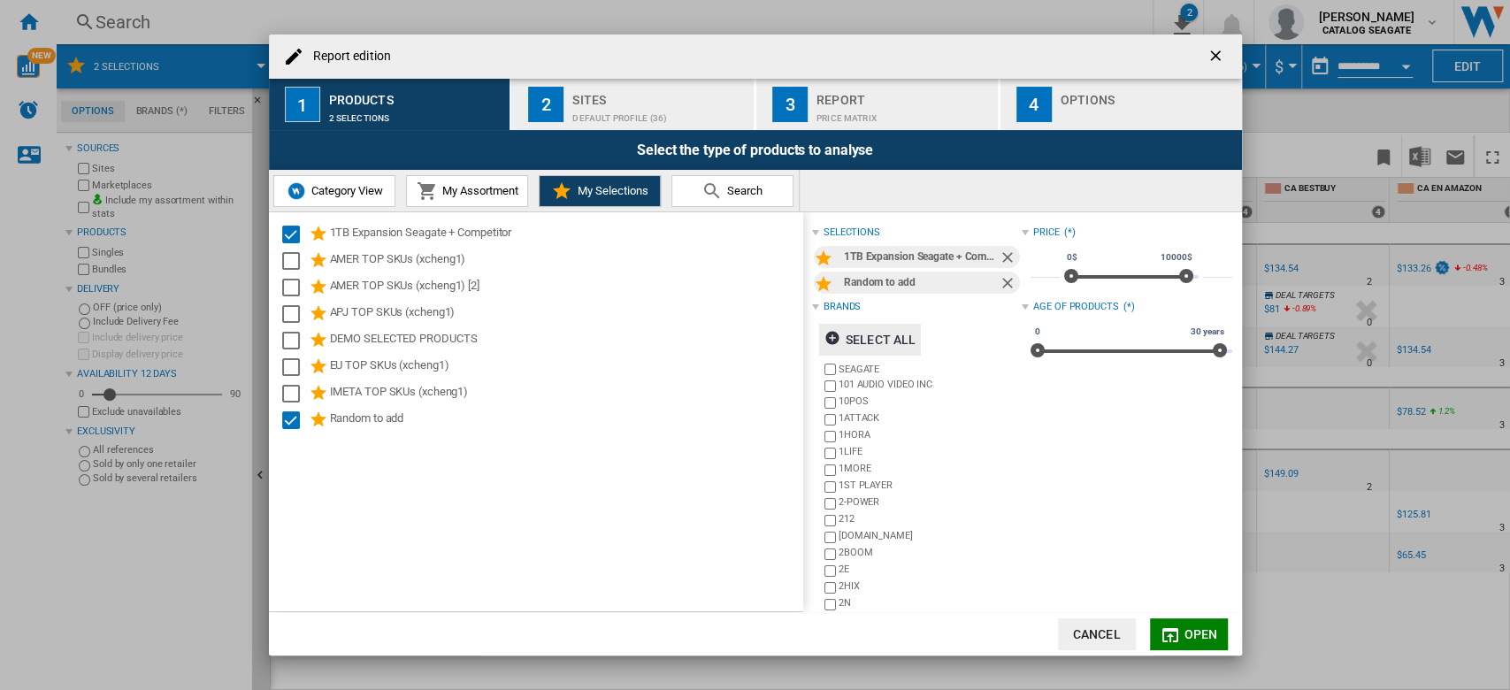
click at [1199, 639] on span "Open" at bounding box center [1200, 634] width 34 height 14
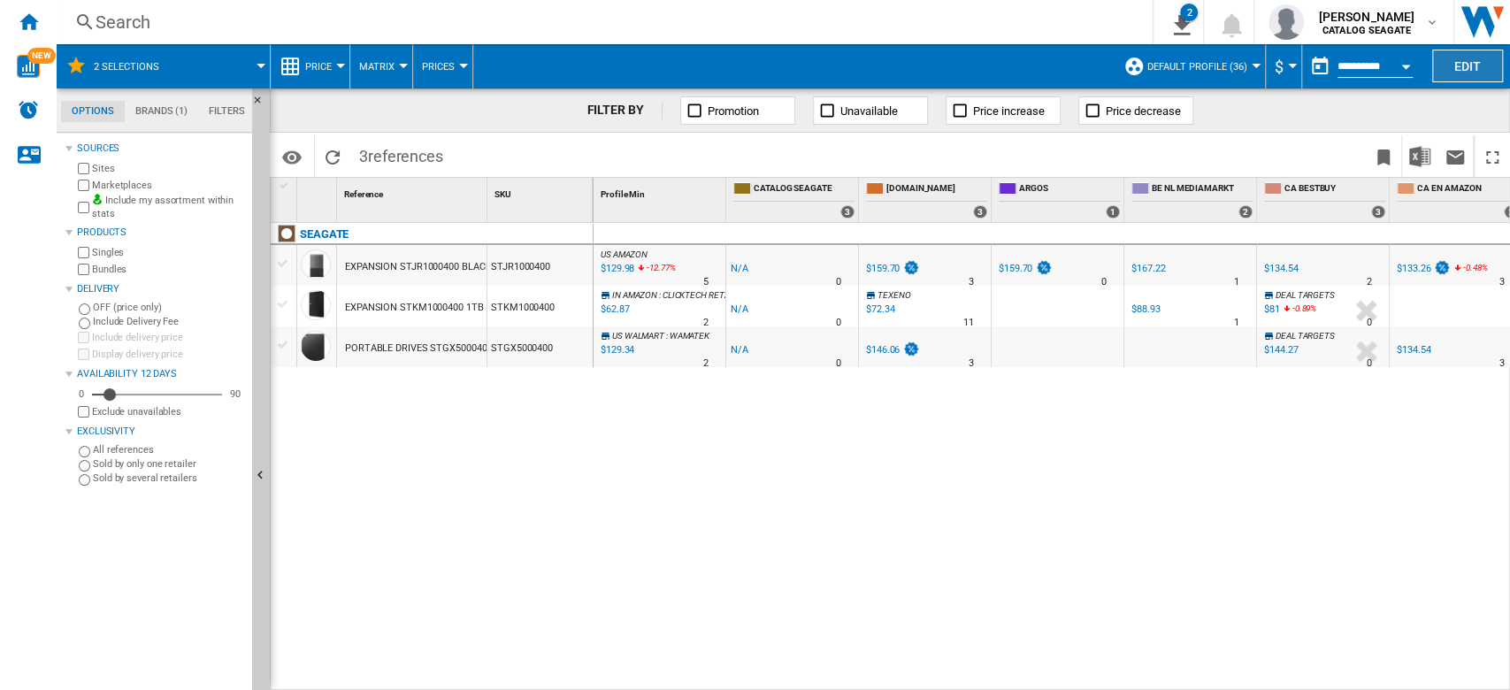
click at [1484, 65] on button "Edit" at bounding box center [1467, 66] width 71 height 33
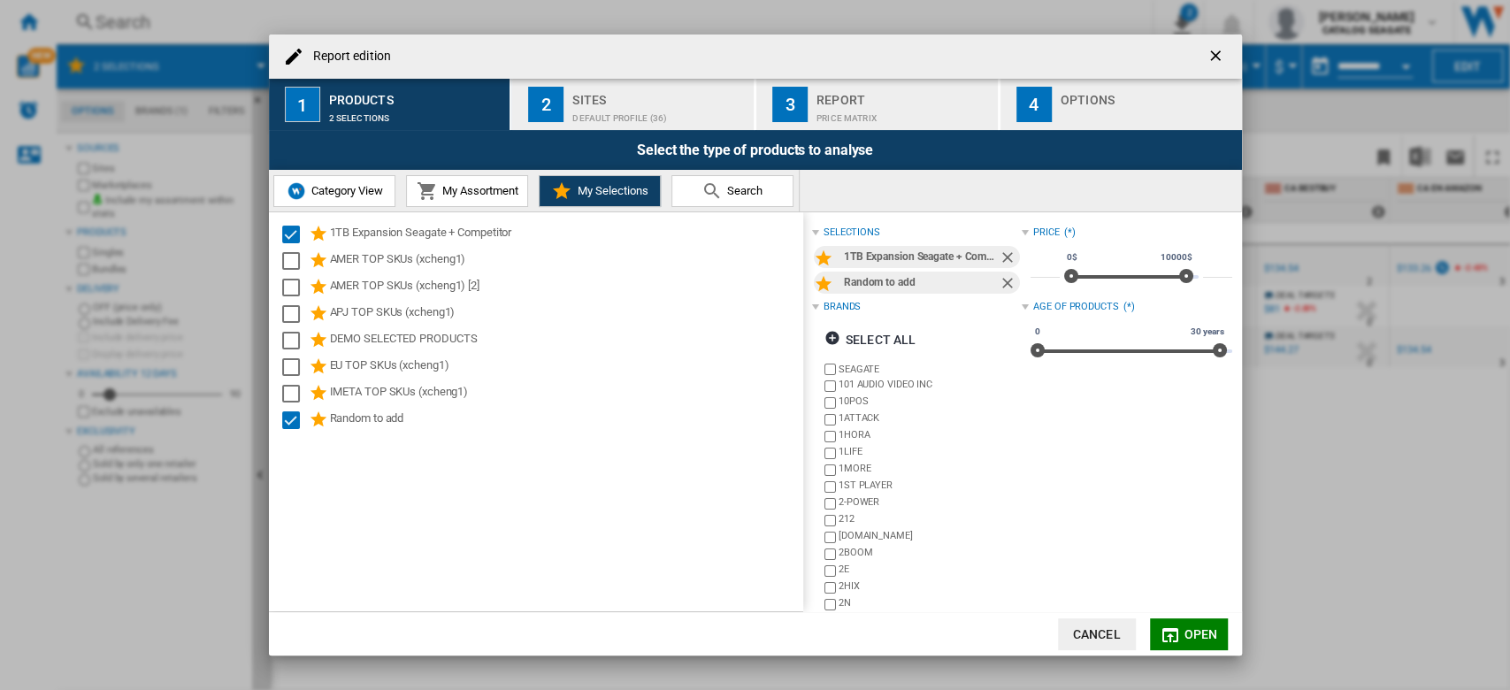
scroll to position [39, 0]
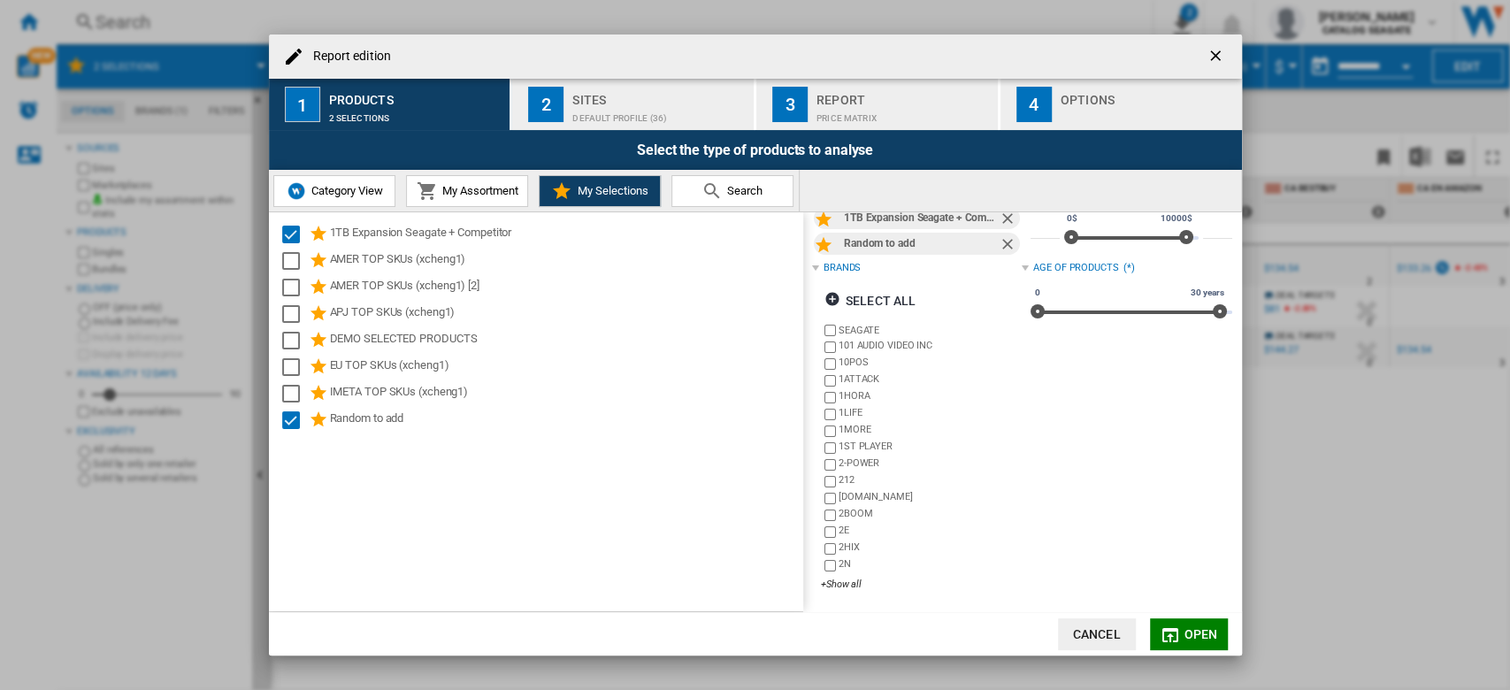
click at [736, 206] on button "Search" at bounding box center [732, 191] width 122 height 32
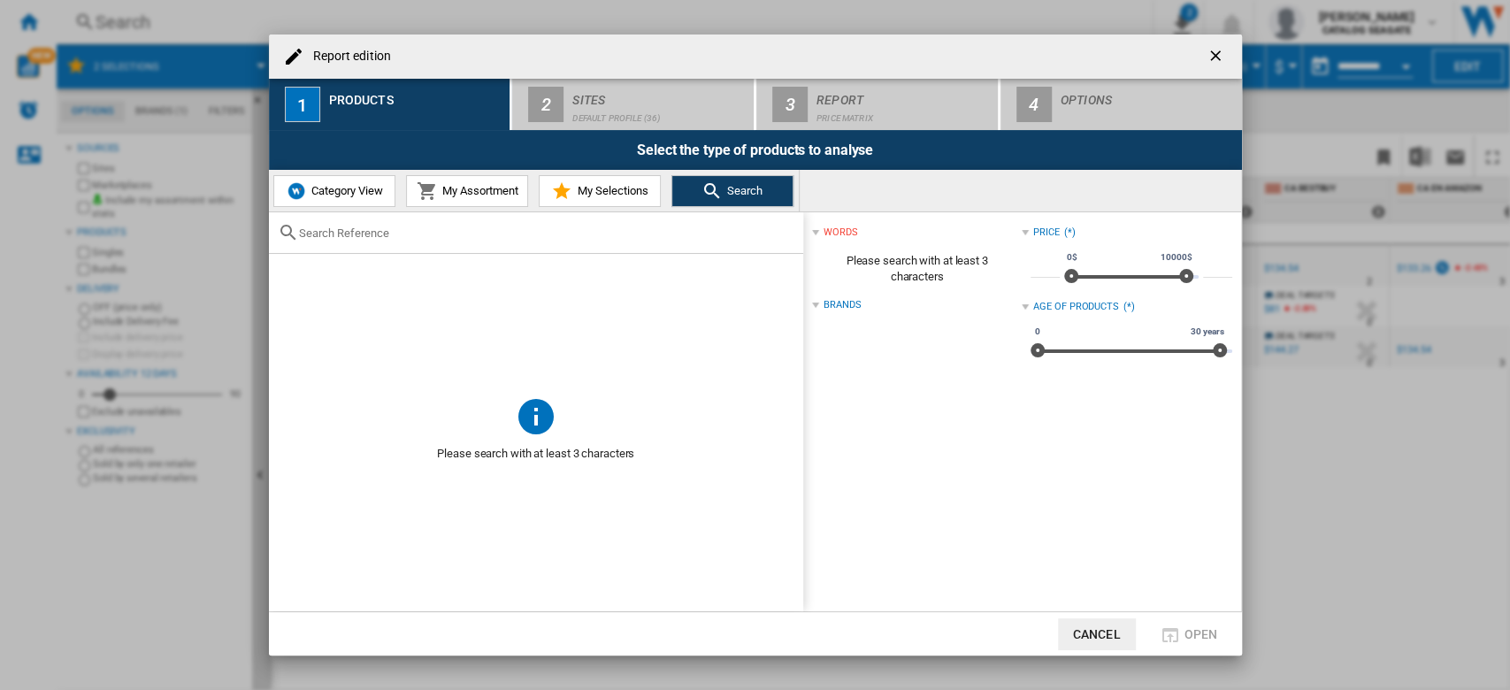
click at [639, 198] on button "My Selections" at bounding box center [600, 191] width 122 height 32
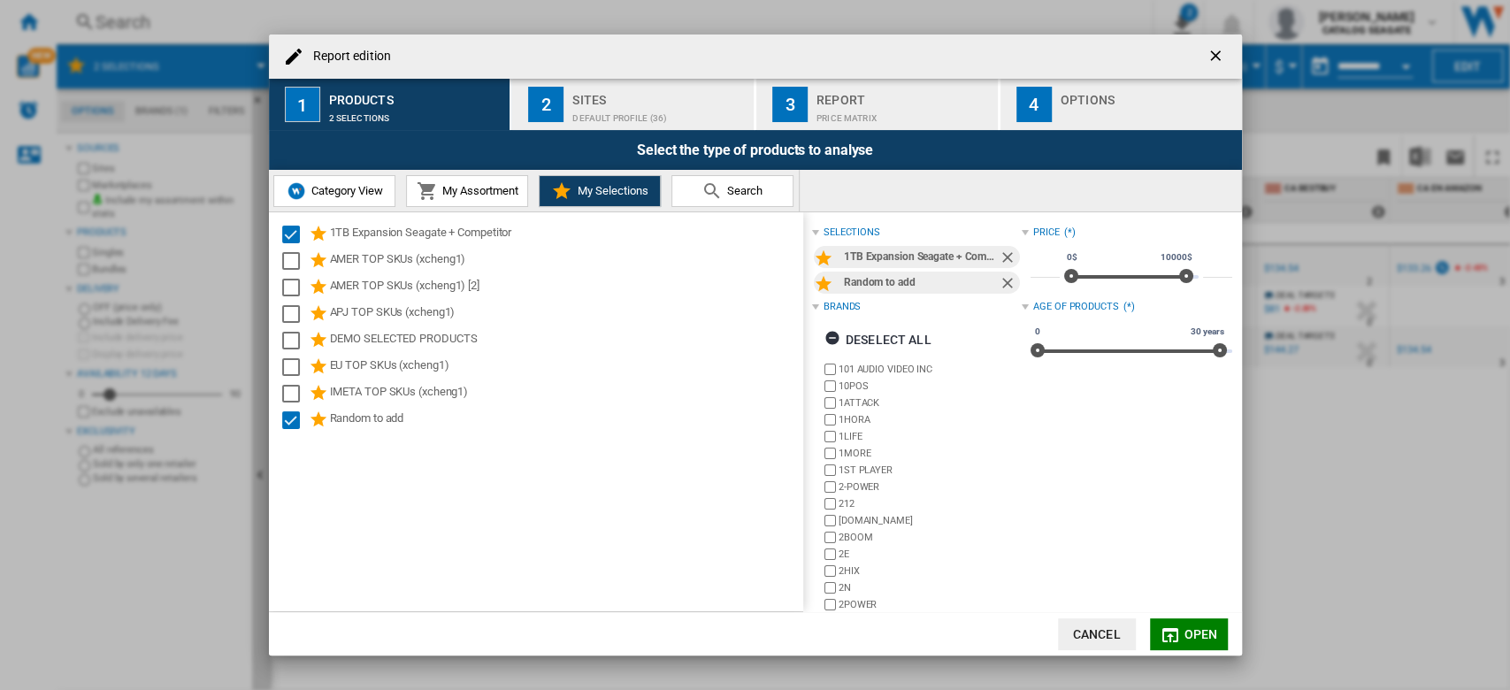
click at [1099, 641] on button "Cancel" at bounding box center [1097, 634] width 78 height 32
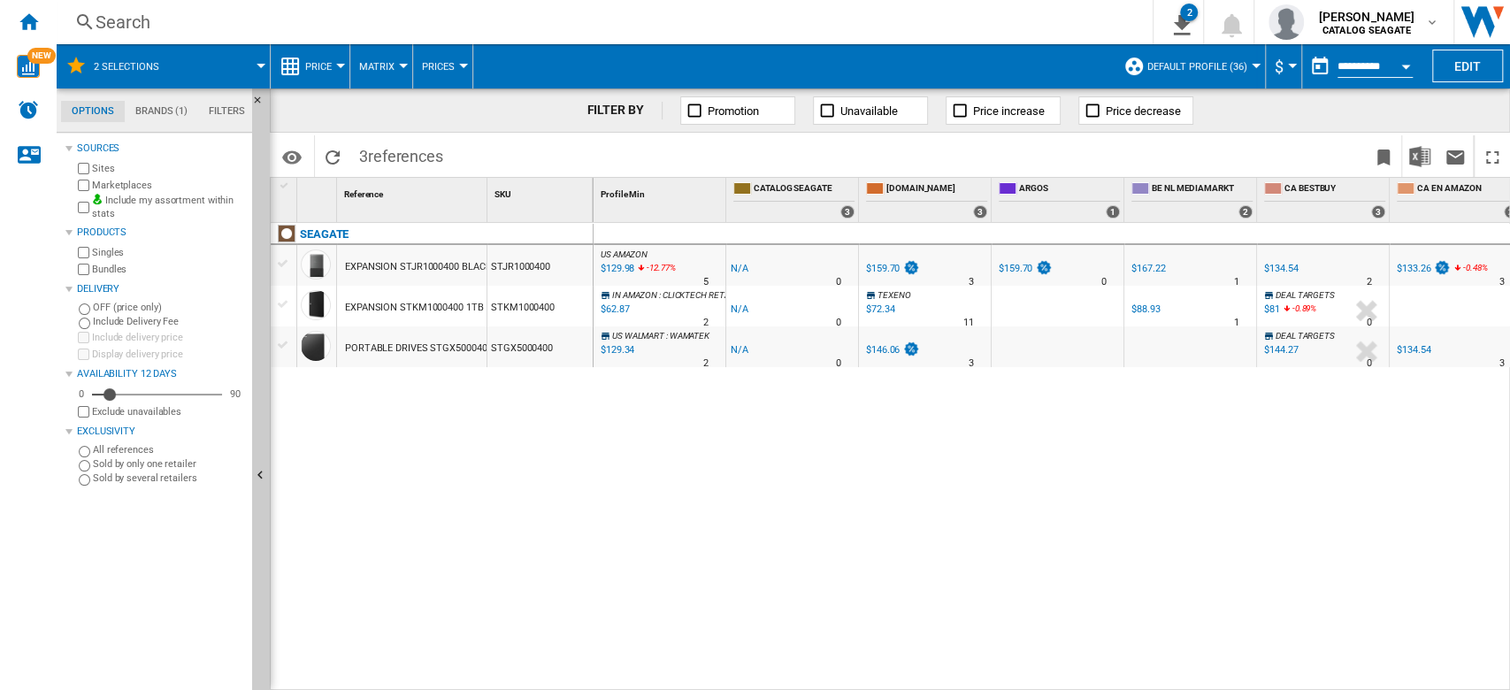
click at [853, 491] on div "US AMAZON : US AMAZON -1.0 % $129.98 -12.77 % N/A 5 US AMAZON : US AMAZON -1.0 …" at bounding box center [1051, 457] width 917 height 469
click at [34, 34] on div "Home" at bounding box center [28, 22] width 57 height 44
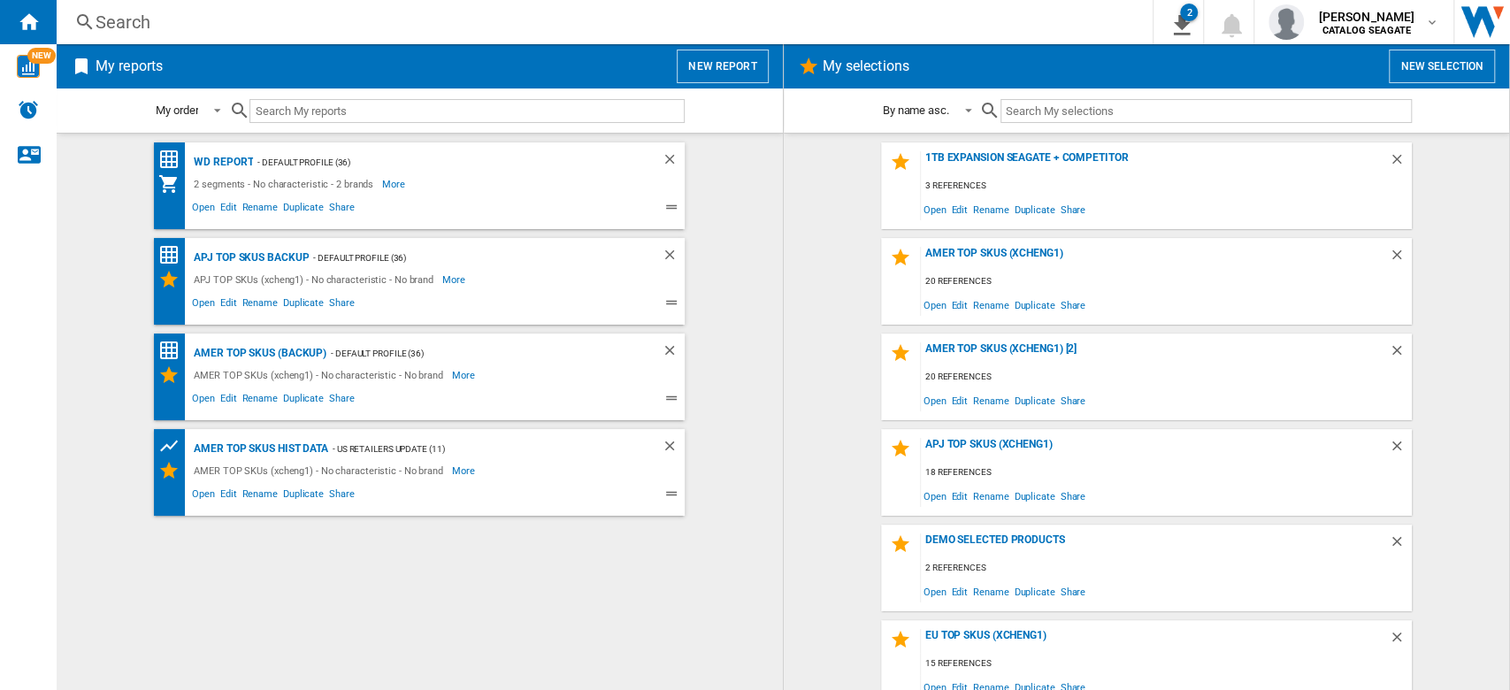
click at [696, 67] on button "New report" at bounding box center [722, 67] width 91 height 34
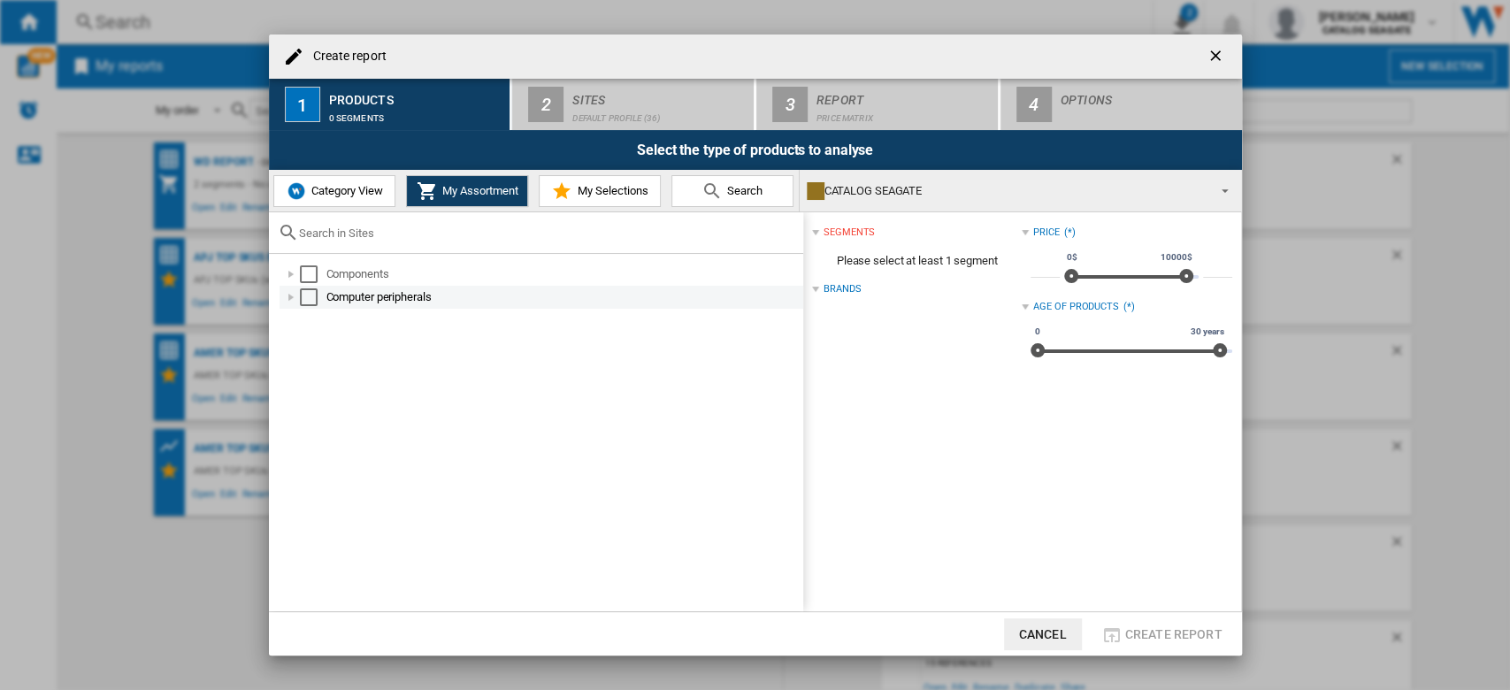
click at [294, 294] on div "Create report ..." at bounding box center [291, 297] width 18 height 18
click at [308, 296] on div "Select" at bounding box center [309, 297] width 18 height 18
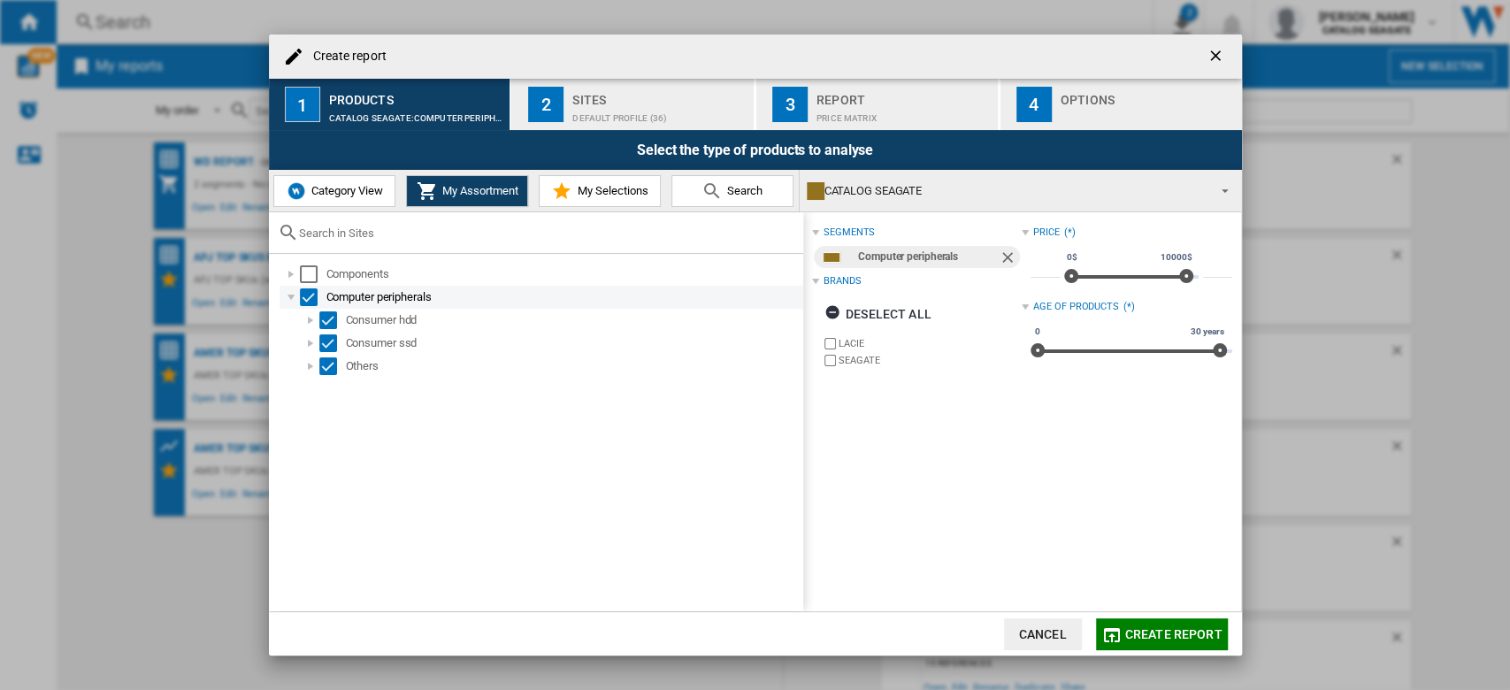
click at [294, 294] on div "Create report ..." at bounding box center [291, 297] width 18 height 18
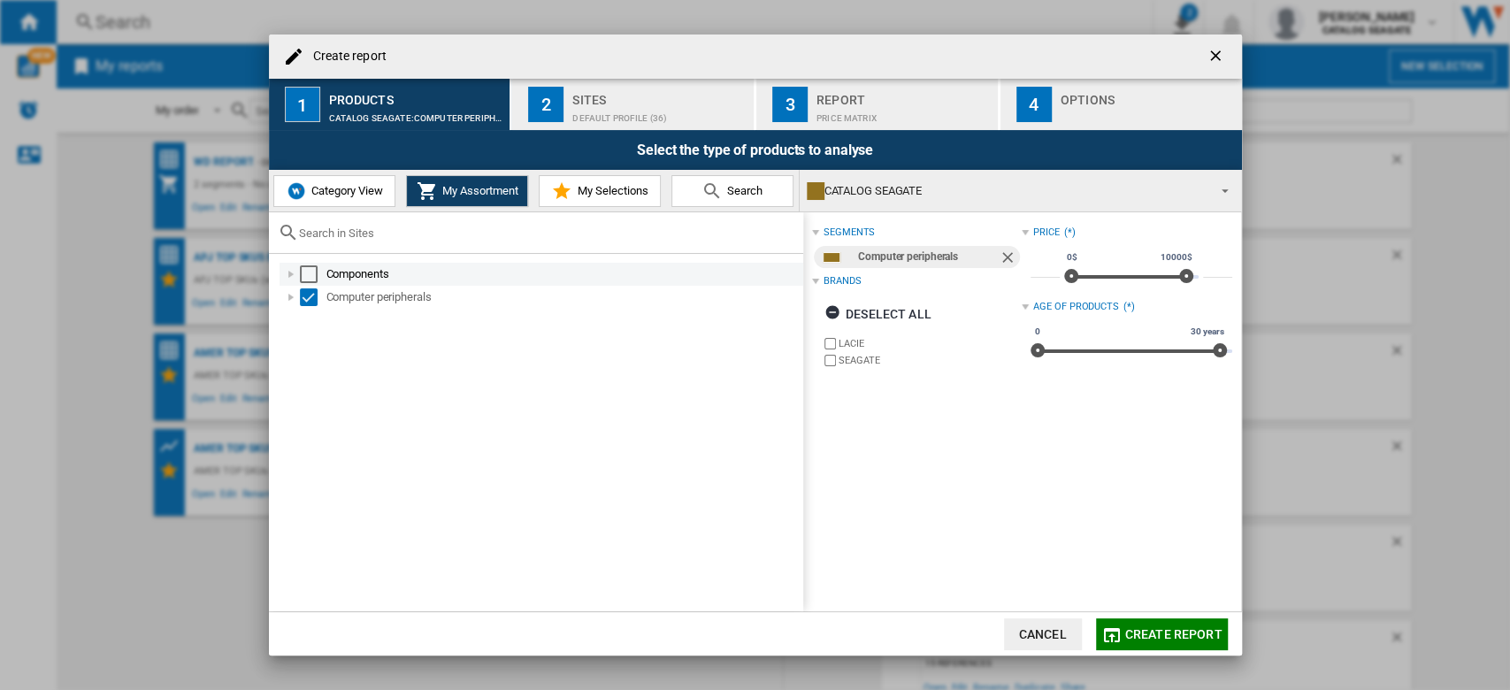
click at [296, 271] on div "Create report ..." at bounding box center [291, 274] width 18 height 18
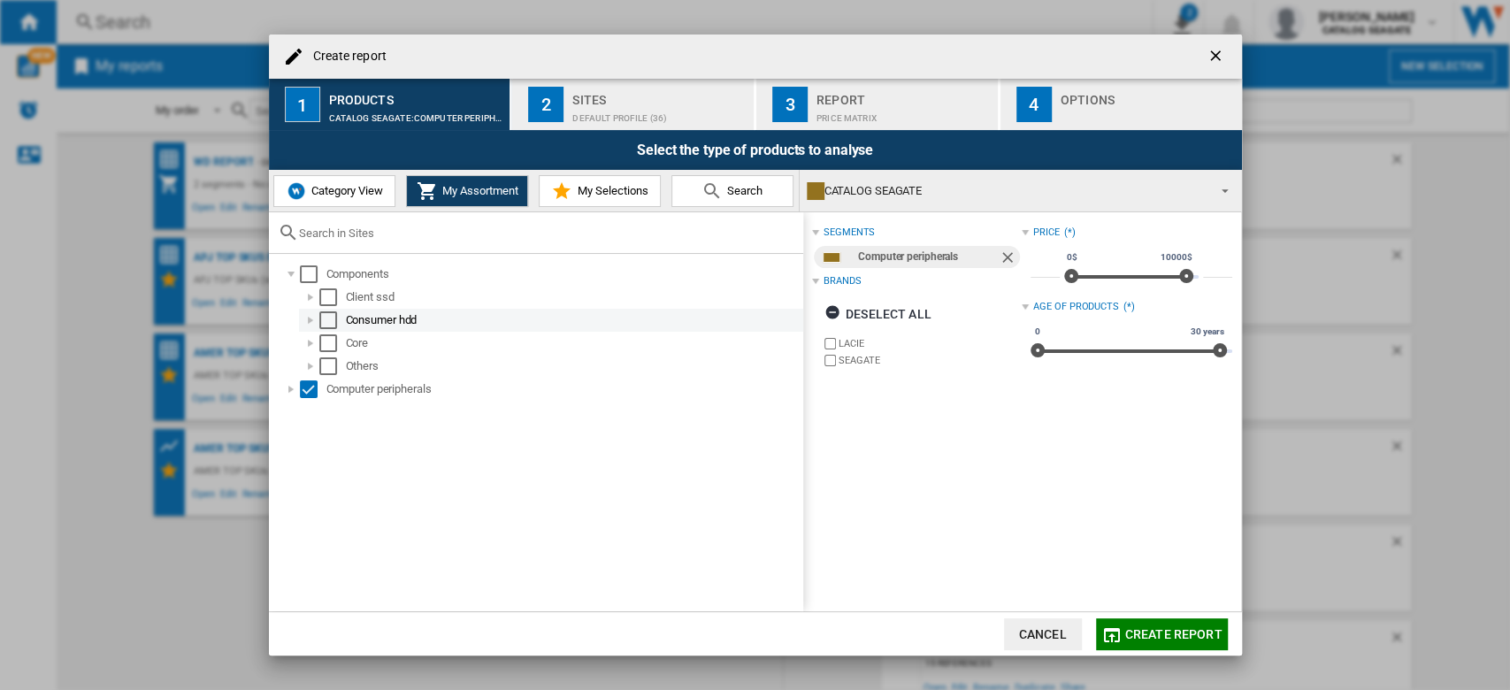
click at [309, 320] on div "Create report ..." at bounding box center [311, 320] width 18 height 18
click at [317, 339] on div "Create report ..." at bounding box center [311, 343] width 18 height 18
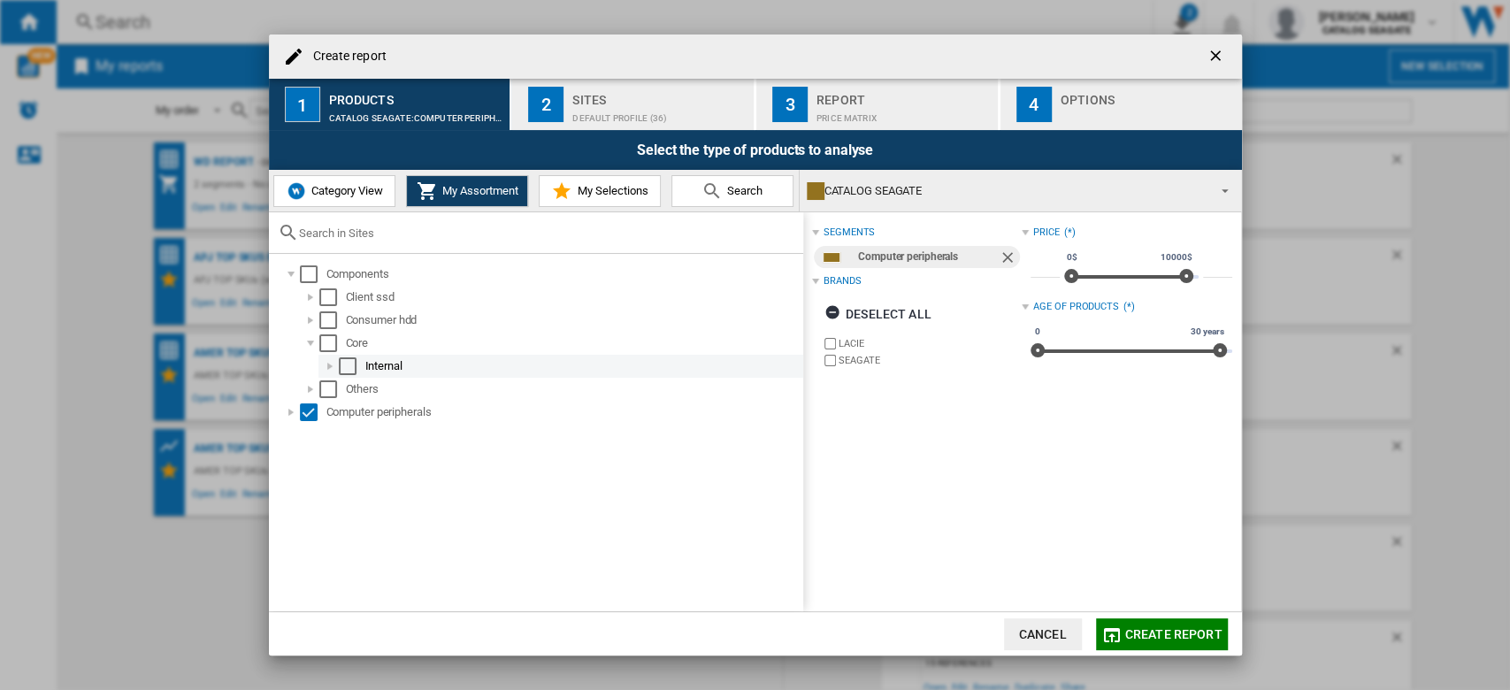
click at [332, 371] on div "Create report ..." at bounding box center [330, 366] width 18 height 18
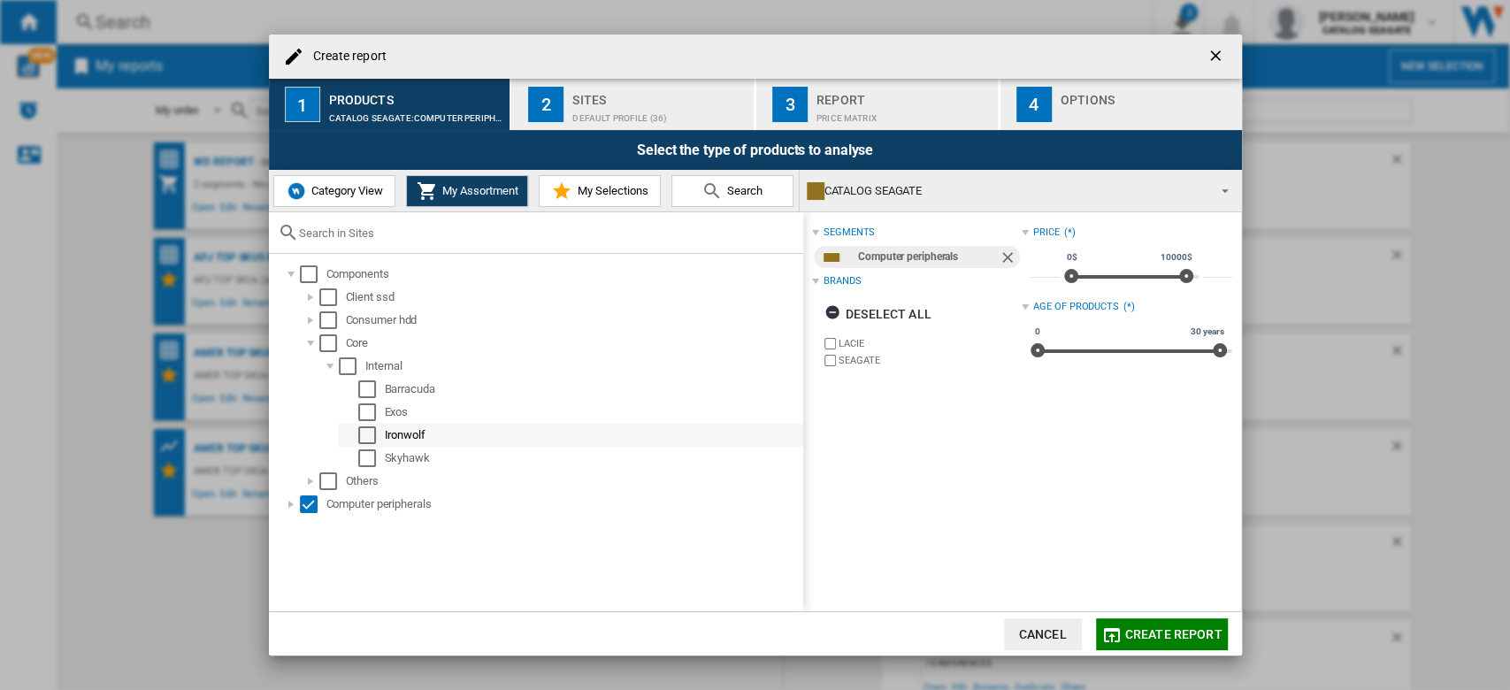
click at [366, 429] on div "Select" at bounding box center [367, 435] width 18 height 18
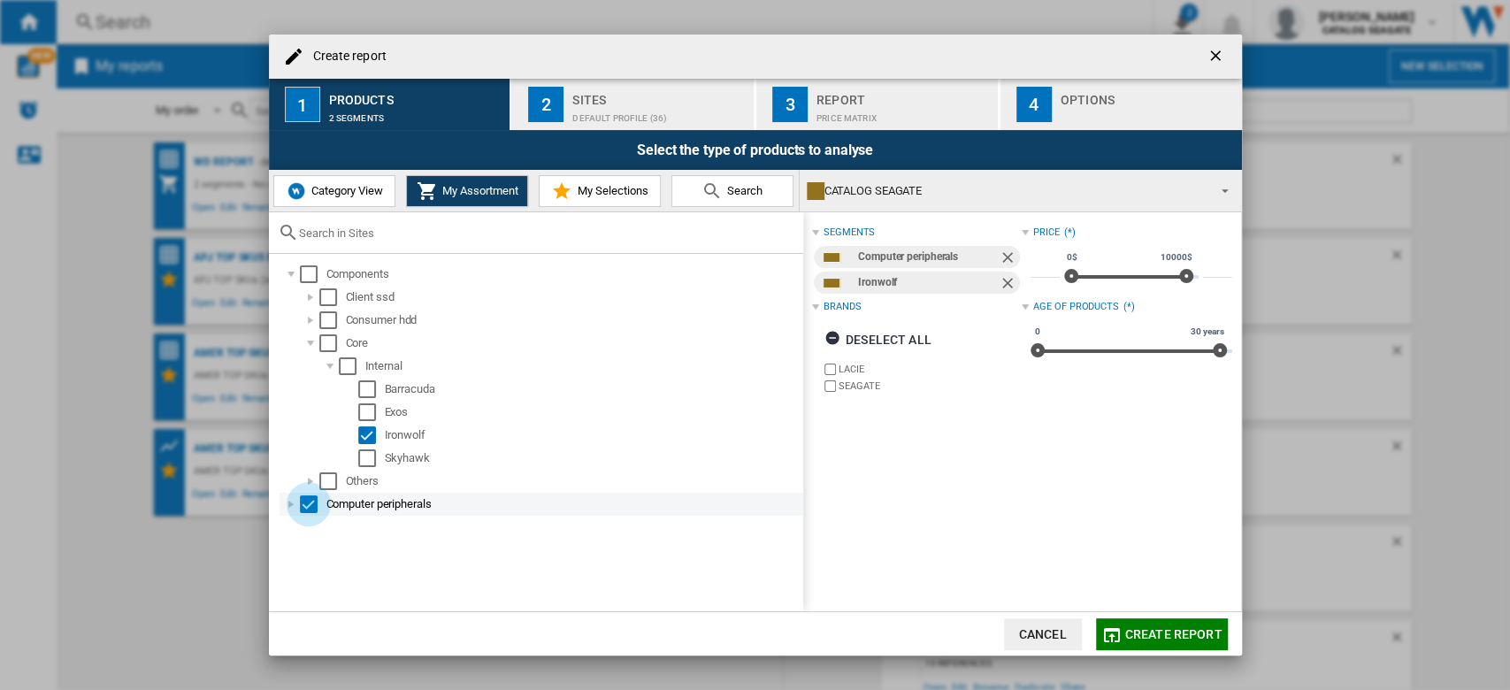
drag, startPoint x: 310, startPoint y: 505, endPoint x: 332, endPoint y: 512, distance: 23.2
click at [310, 505] on div "Select" at bounding box center [309, 504] width 18 height 18
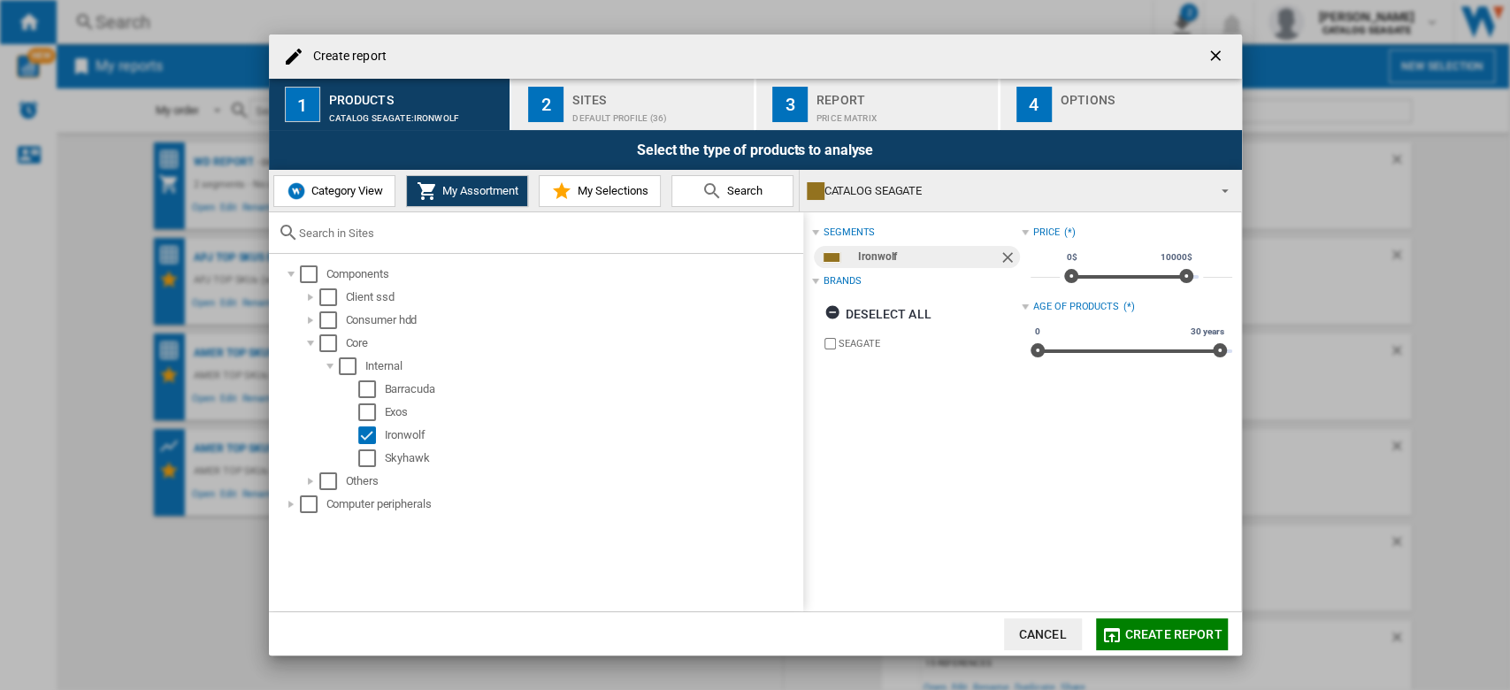
click at [637, 109] on div "Default profile (36)" at bounding box center [659, 113] width 174 height 19
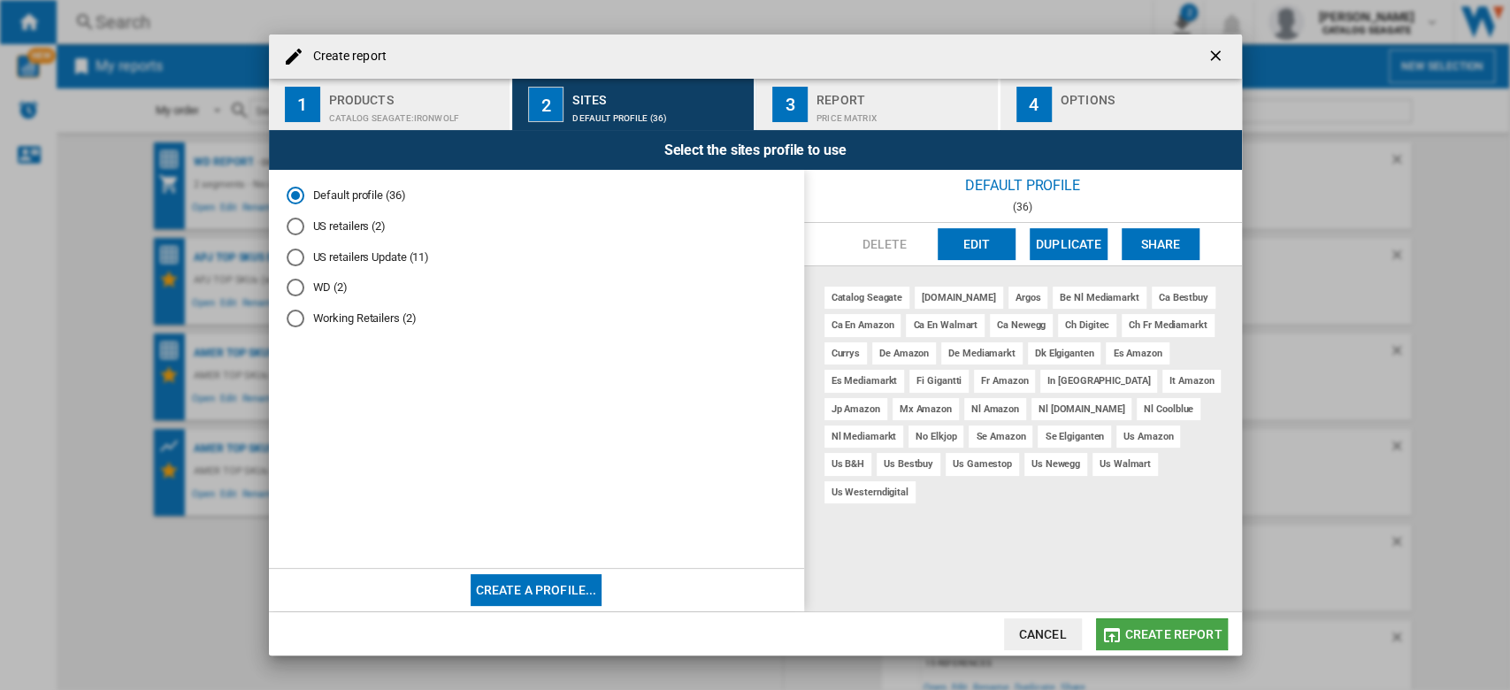
click at [1173, 632] on span "Create report" at bounding box center [1173, 634] width 97 height 14
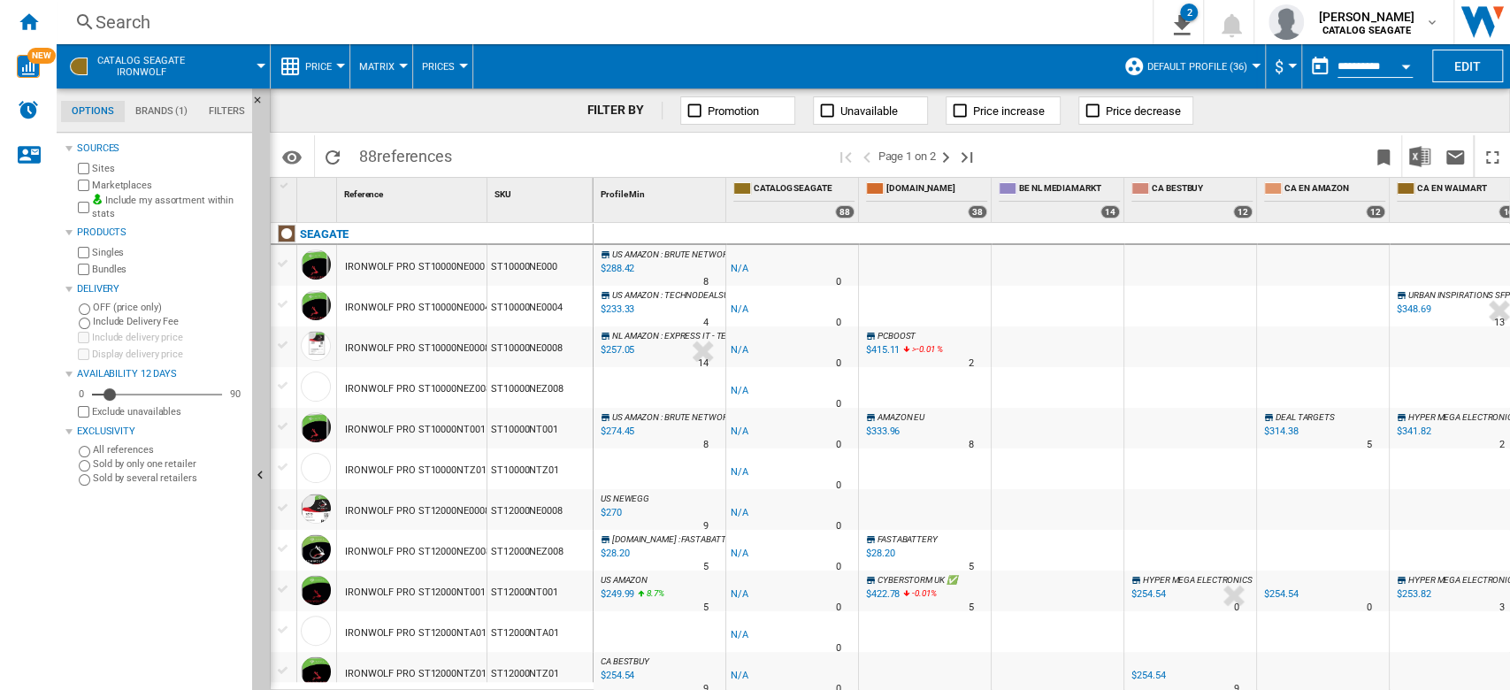
click at [168, 195] on label "Include my assortment within stats" at bounding box center [168, 207] width 153 height 27
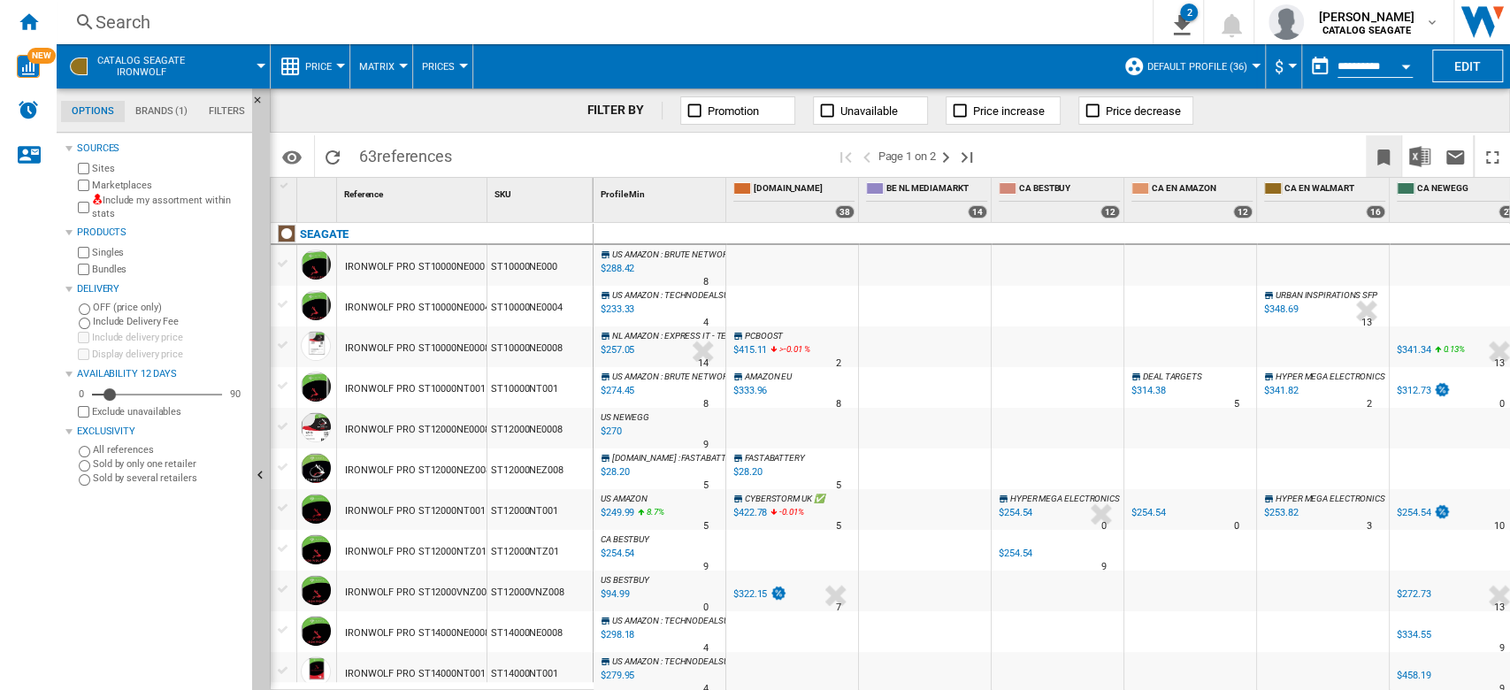
click at [1380, 162] on ng-md-icon "Bookmark this report" at bounding box center [1383, 157] width 21 height 21
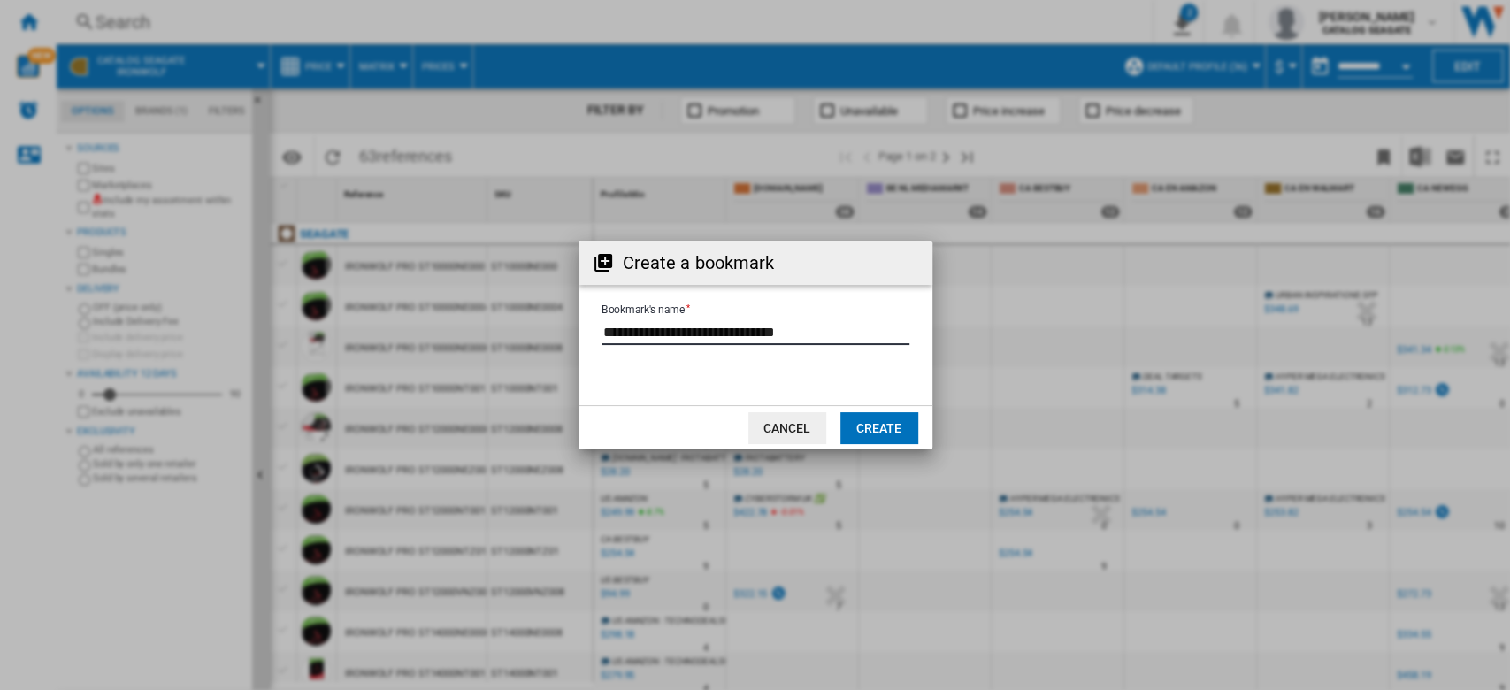
drag, startPoint x: 860, startPoint y: 330, endPoint x: 509, endPoint y: 329, distance: 350.2
click at [509, 329] on div "Create a bookmark Bookmark's name Cancel Create" at bounding box center [755, 345] width 1510 height 690
type input "**********"
click at [898, 433] on button "Create" at bounding box center [879, 428] width 78 height 32
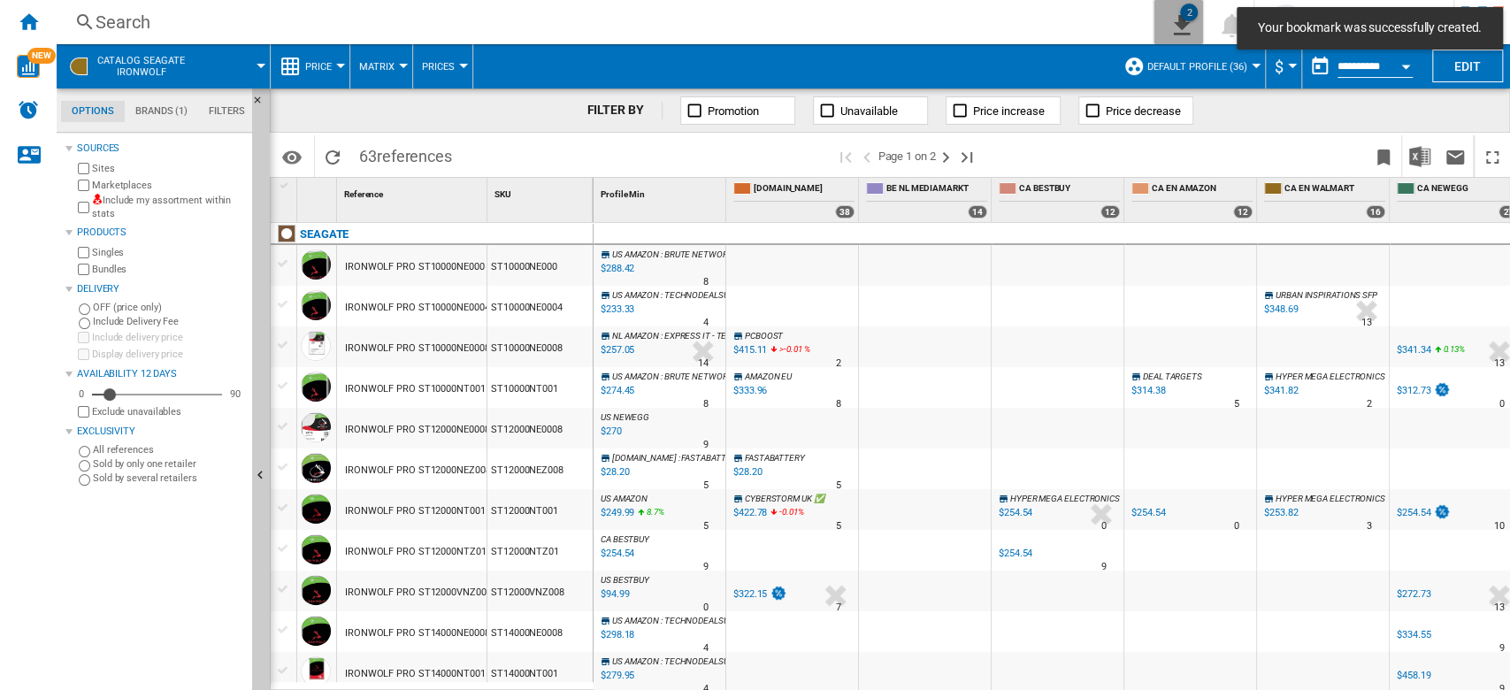
click at [1189, 20] on ng-md-icon "2\a exports" at bounding box center [1177, 22] width 21 height 22
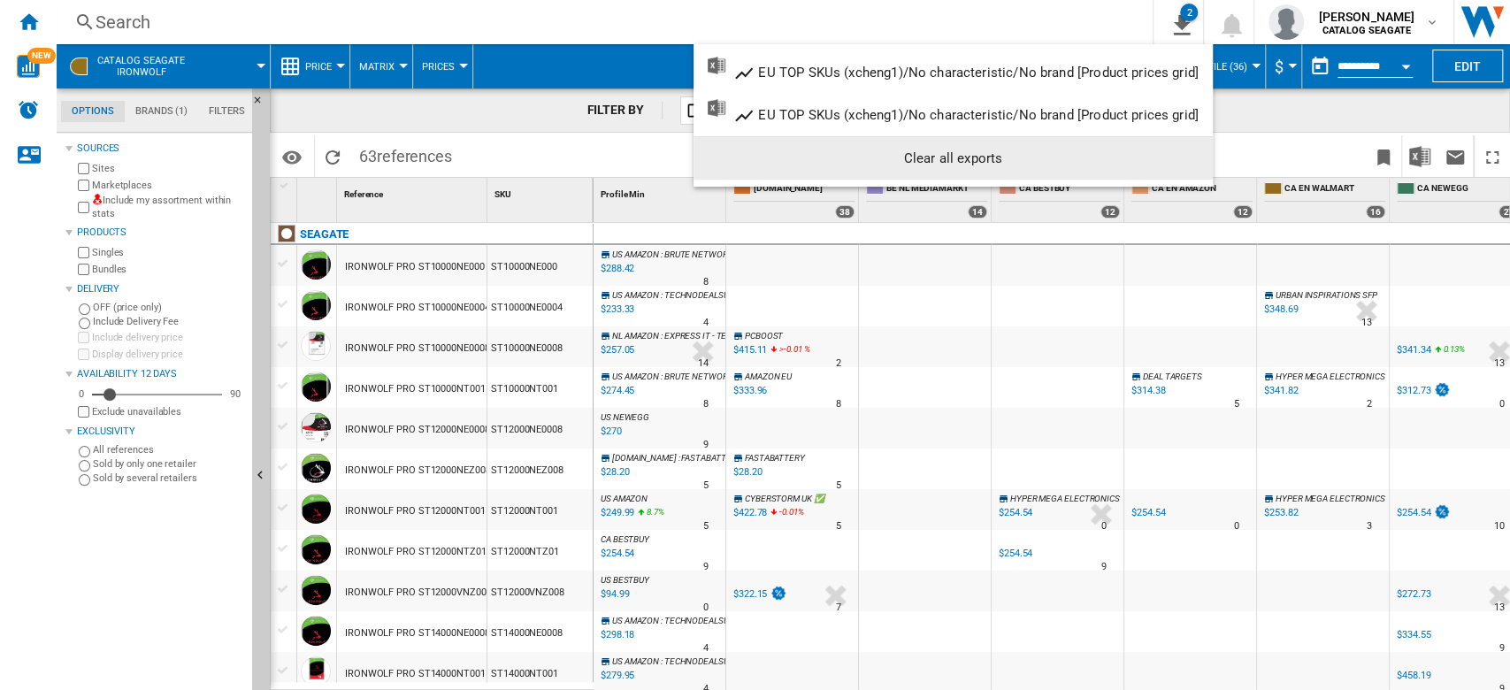
click at [959, 157] on div "Clear all exports" at bounding box center [952, 158] width 491 height 32
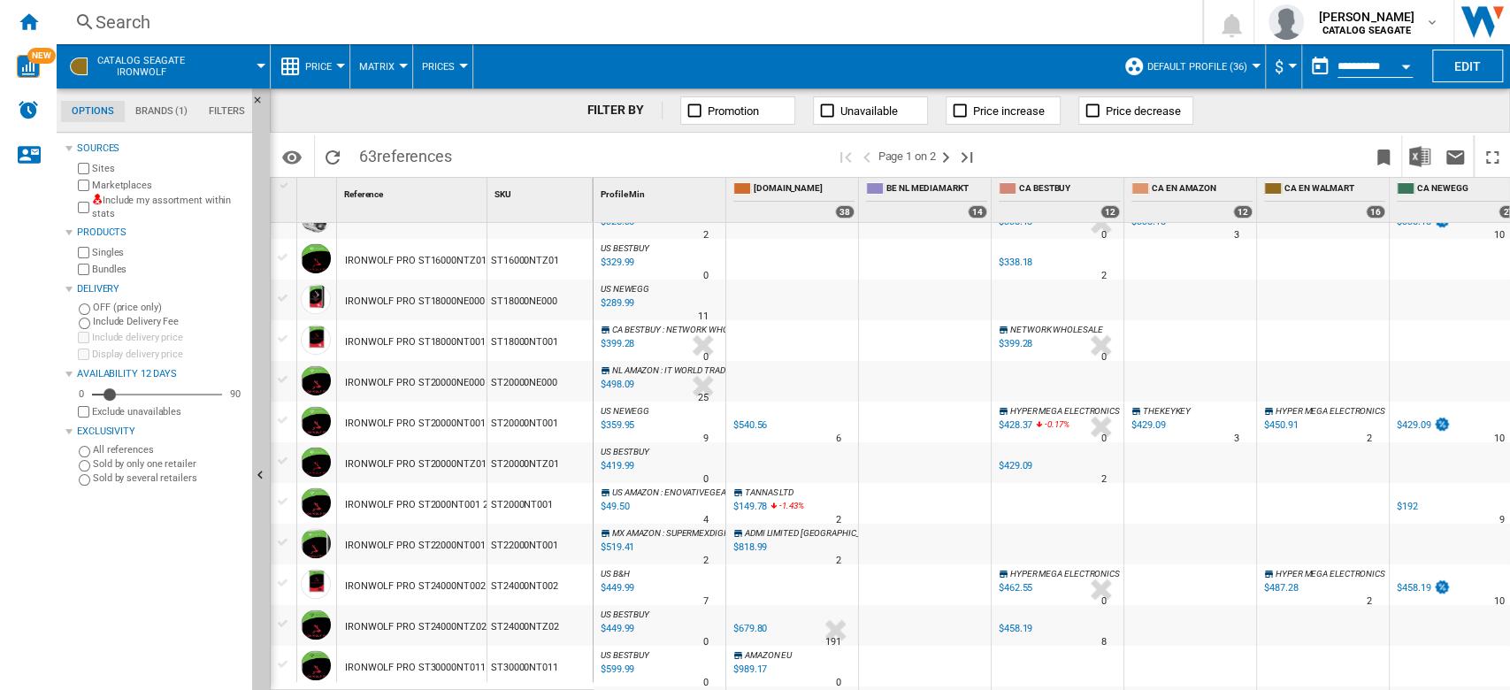
scroll to position [64, 0]
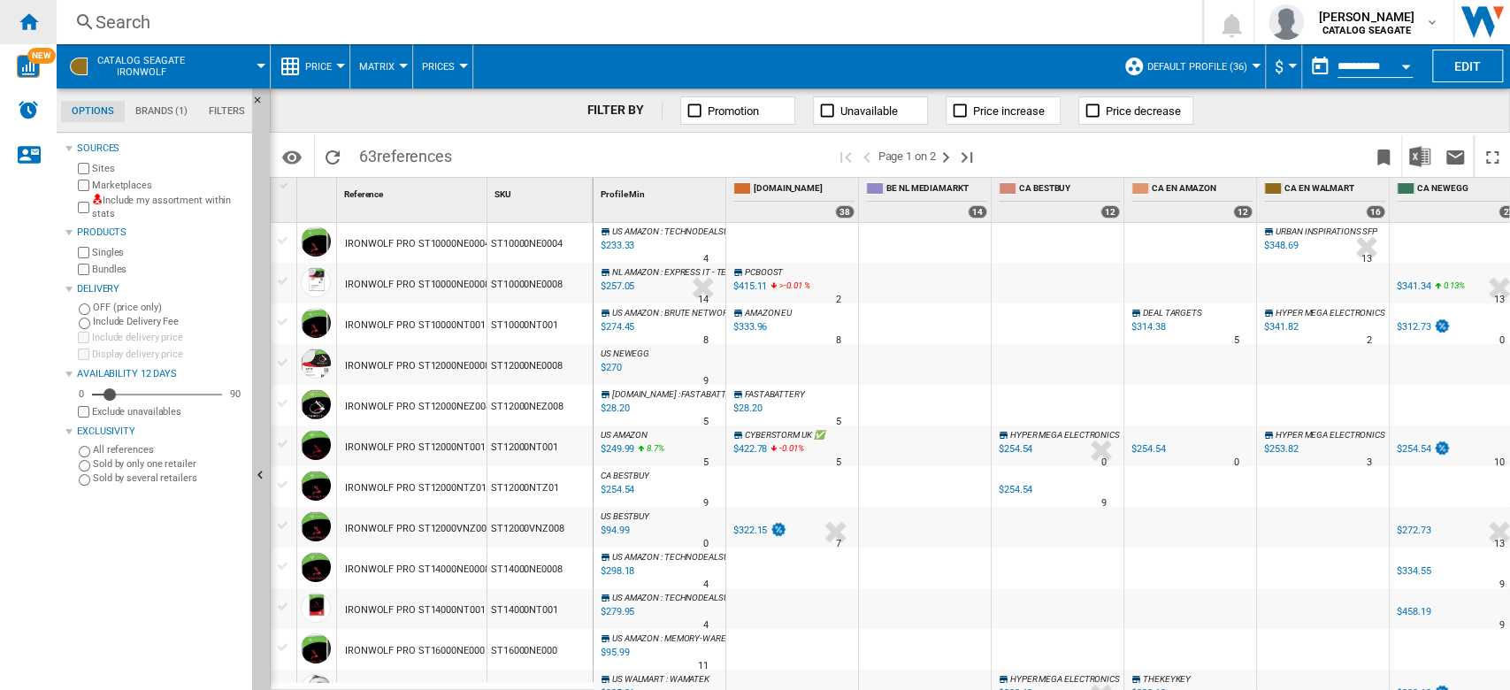
click at [26, 16] on ng-md-icon "Home" at bounding box center [28, 21] width 21 height 21
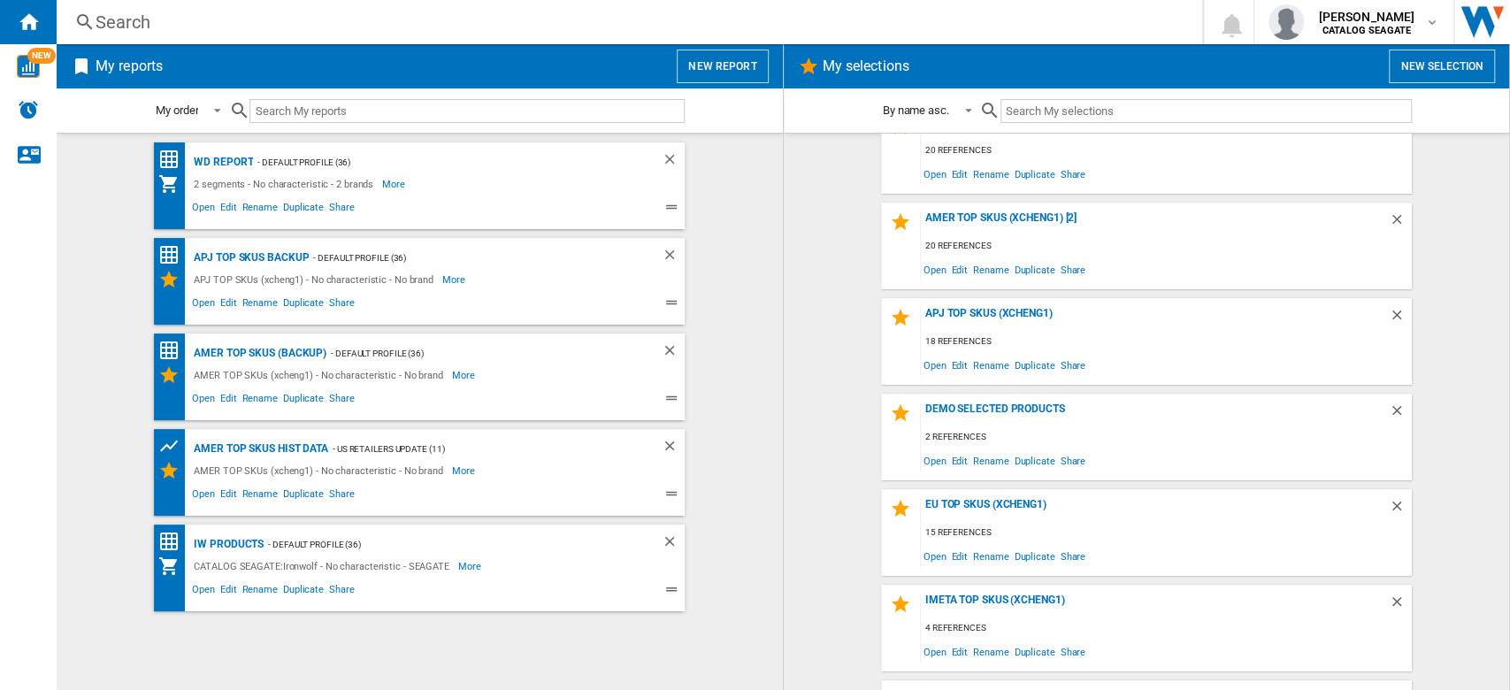
scroll to position [207, 0]
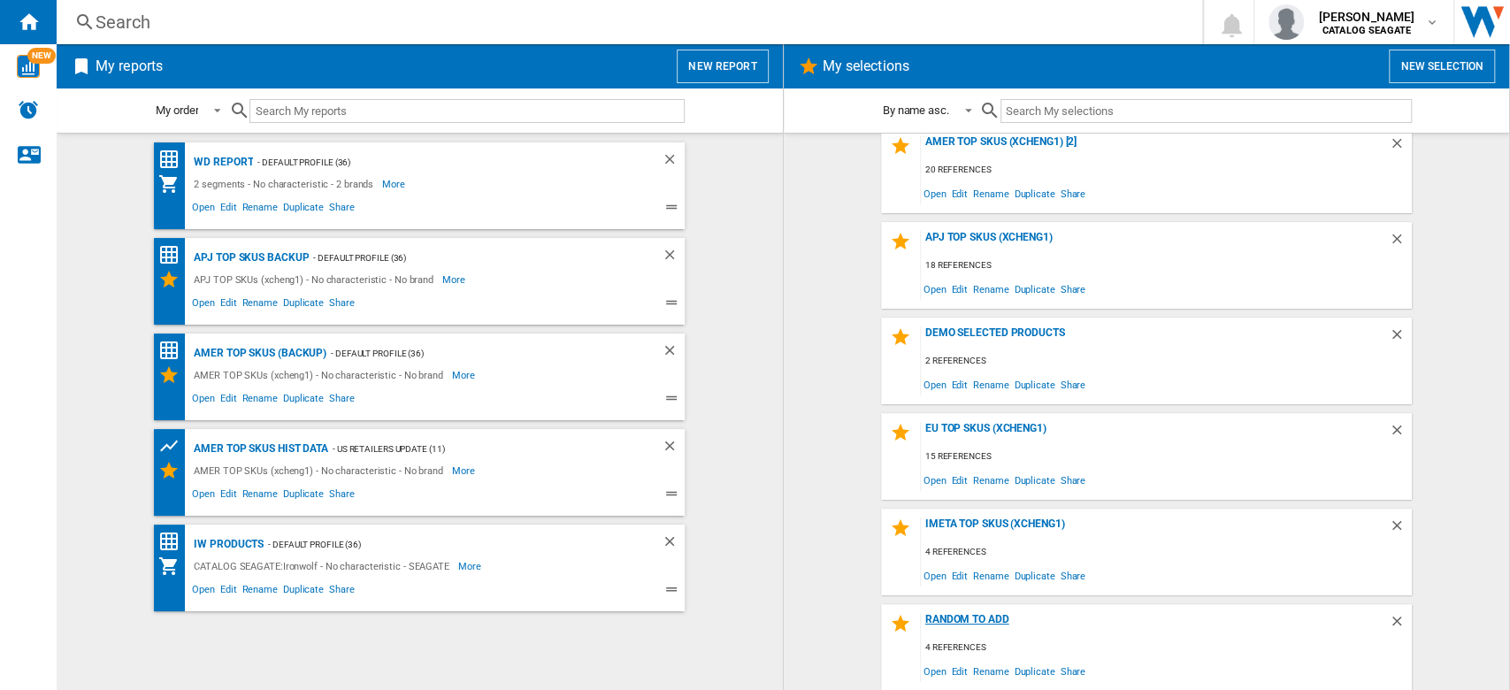
click at [976, 619] on div "Random to add" at bounding box center [1155, 625] width 468 height 24
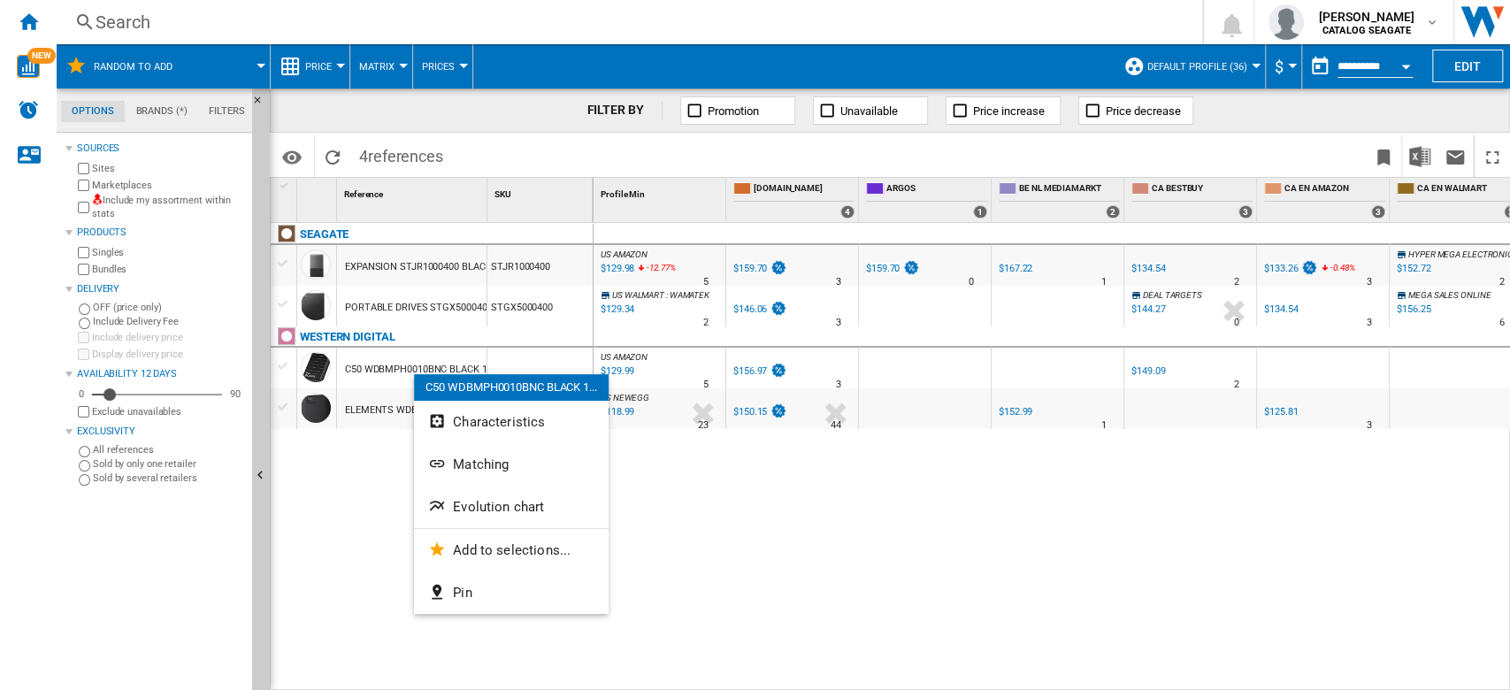
click at [718, 484] on div at bounding box center [755, 345] width 1510 height 690
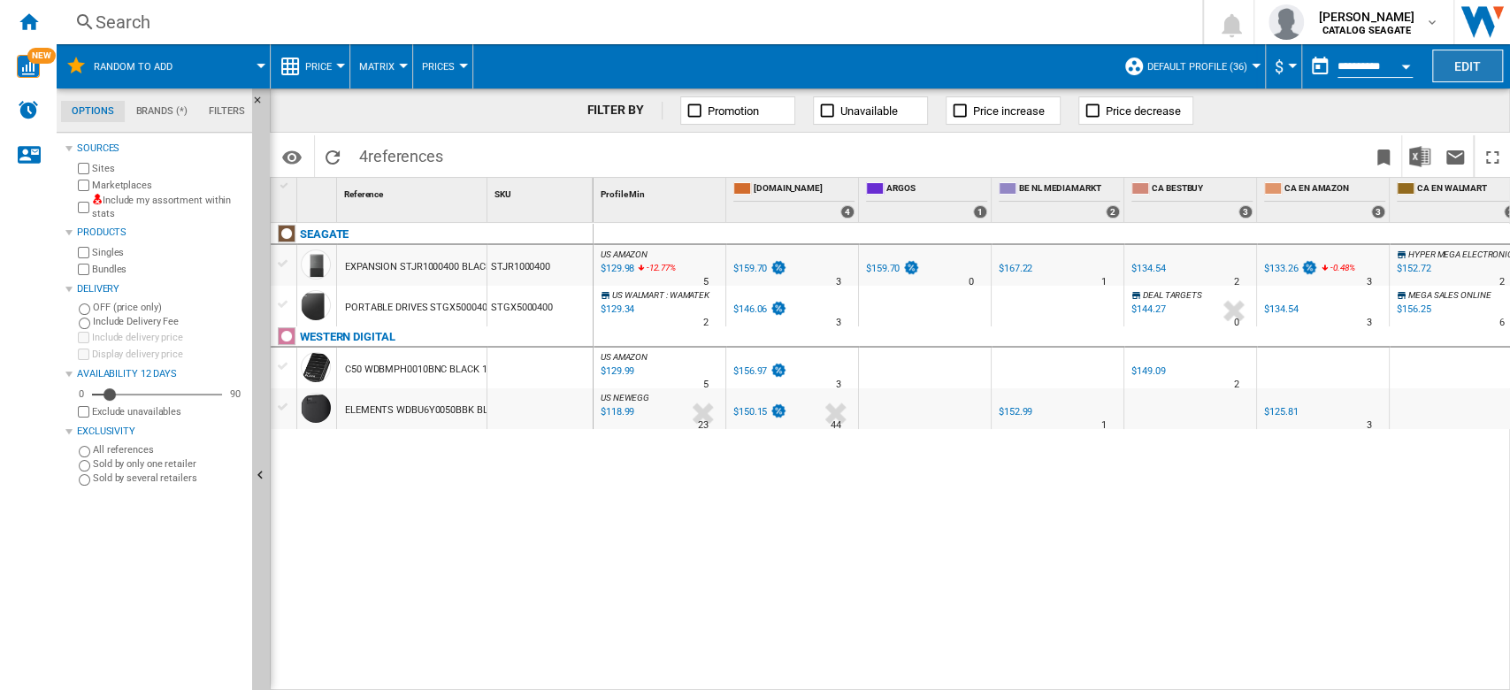
click at [1466, 59] on button "Edit" at bounding box center [1467, 66] width 71 height 33
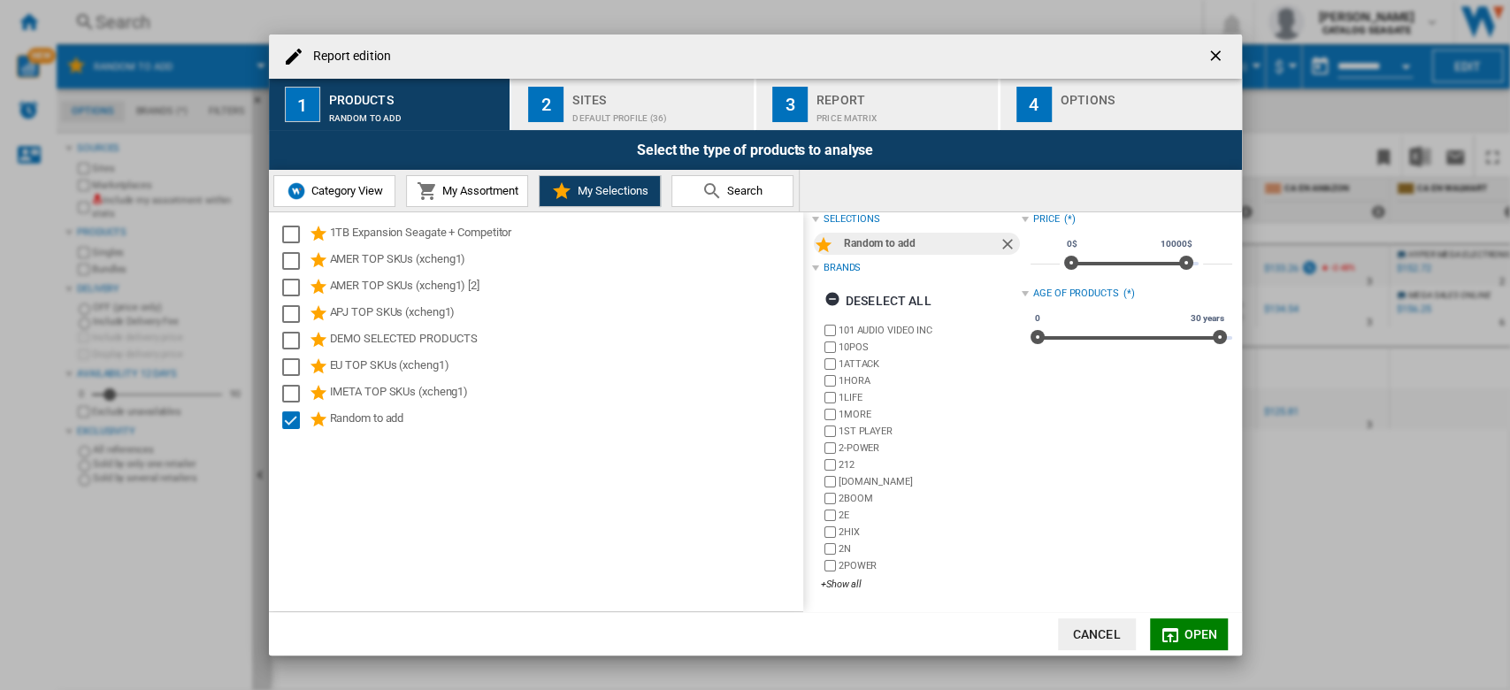
scroll to position [14, 0]
click at [1210, 56] on ng-md-icon "getI18NText('BUTTONS.CLOSE_DIALOG')" at bounding box center [1216, 57] width 21 height 21
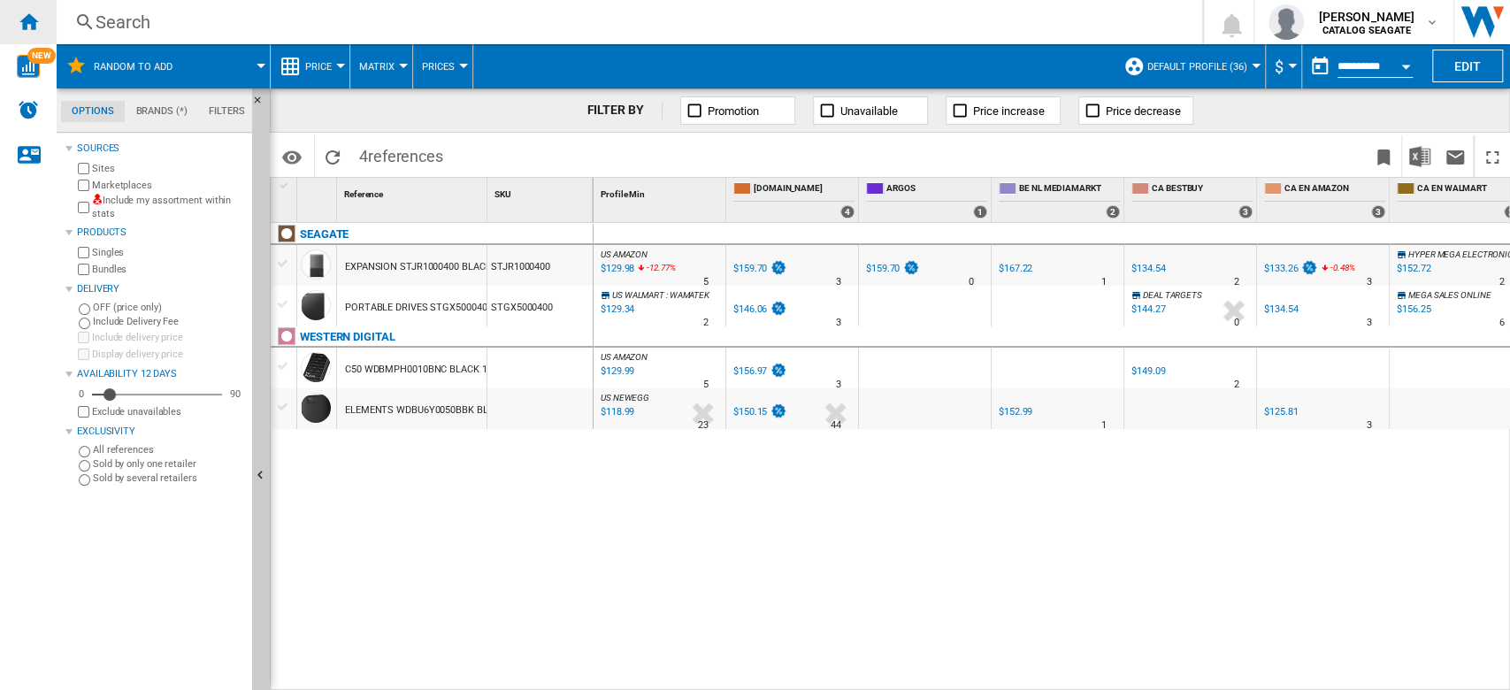
click at [38, 27] on ng-md-icon "Home" at bounding box center [28, 21] width 21 height 21
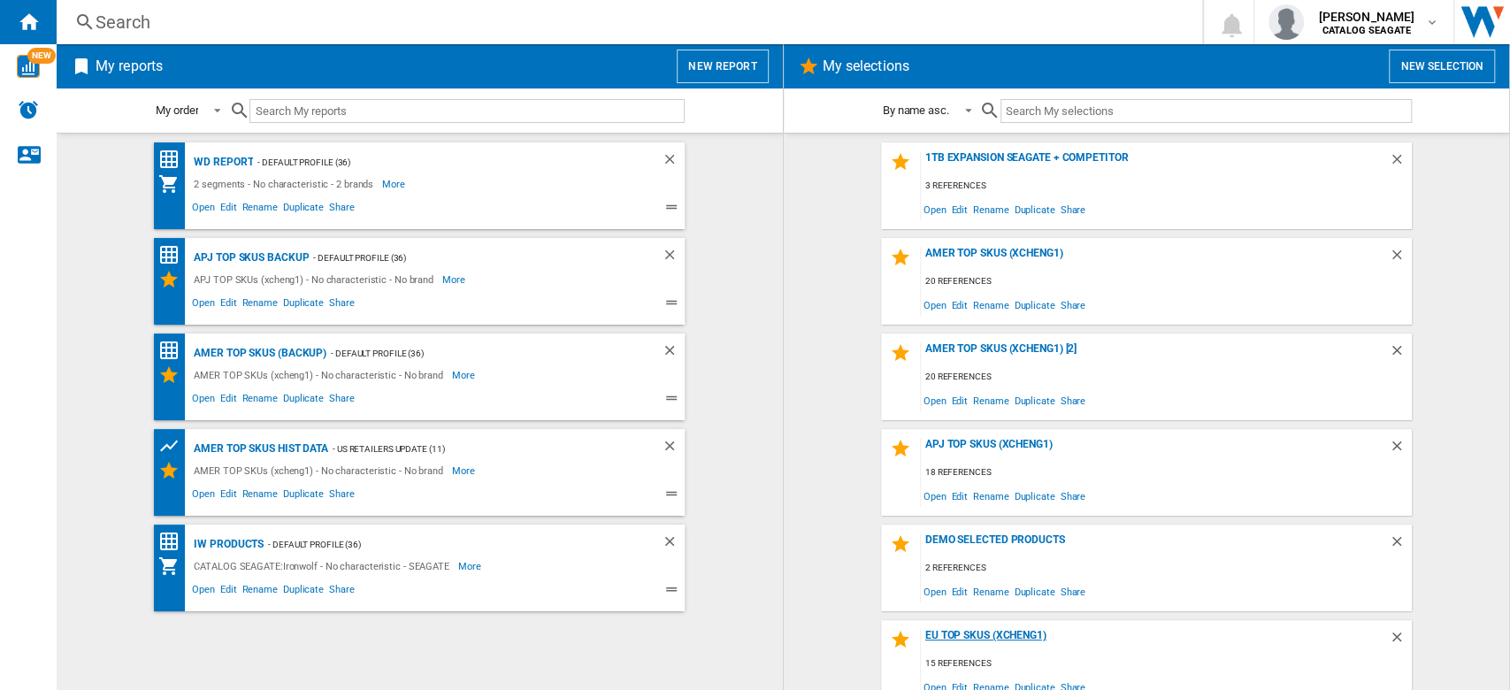
click at [969, 633] on div "EU TOP SKUs (xcheng1)" at bounding box center [1155, 641] width 468 height 24
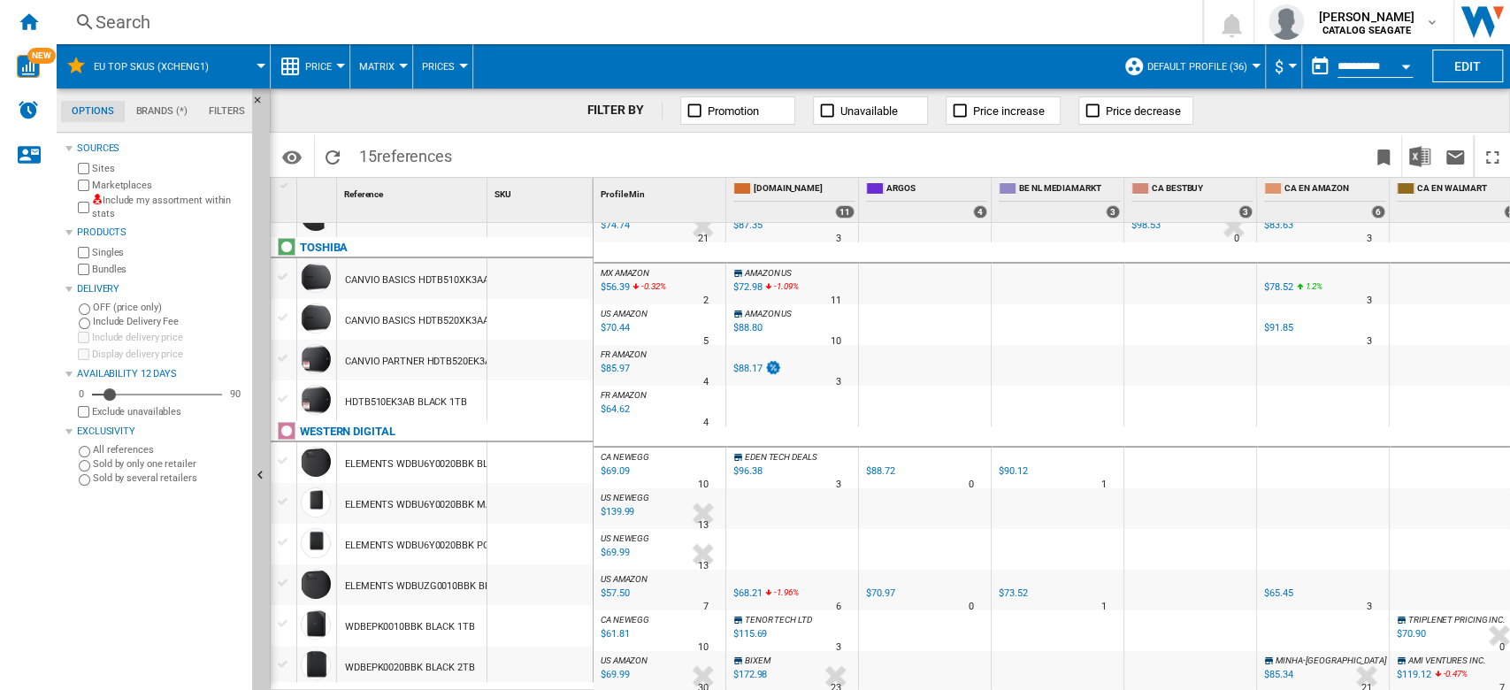
scroll to position [214, 0]
click at [1251, 66] on div at bounding box center [1255, 66] width 9 height 4
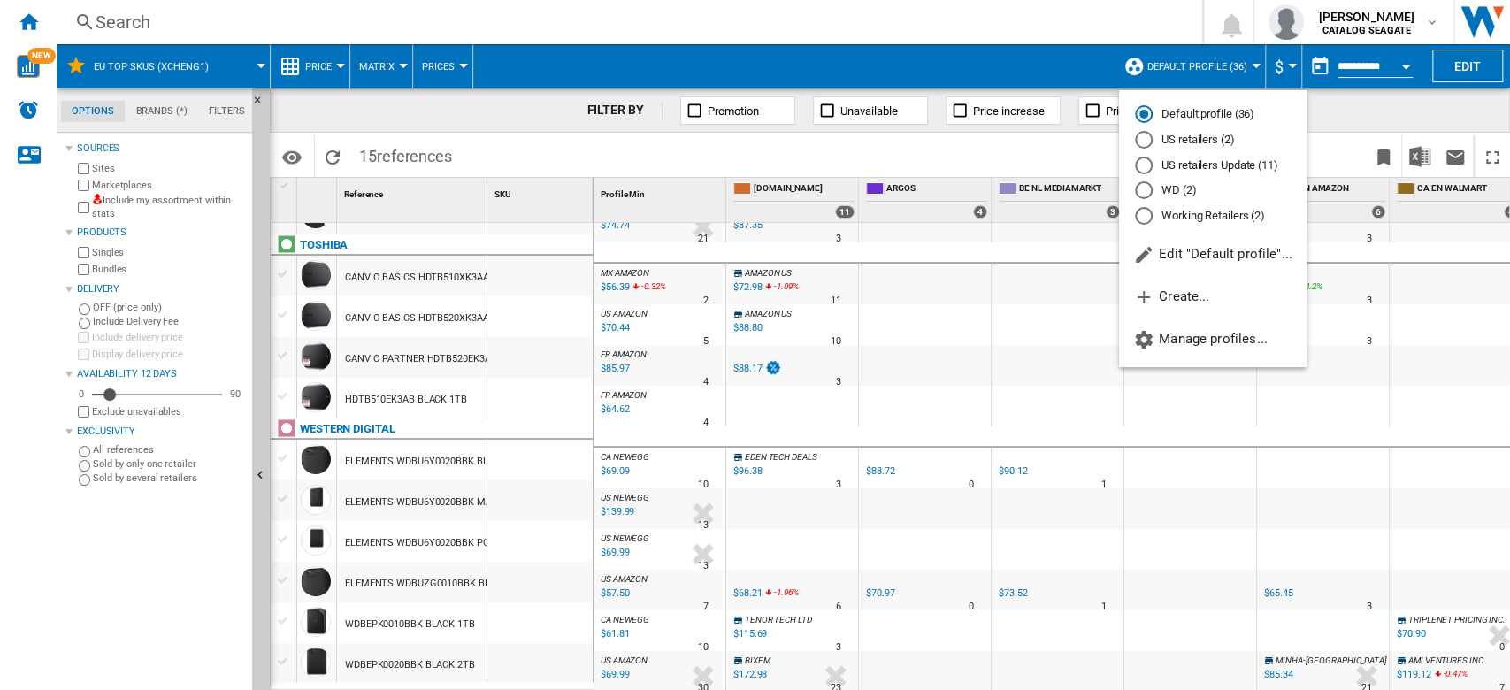
click at [319, 66] on md-backdrop at bounding box center [755, 345] width 1510 height 690
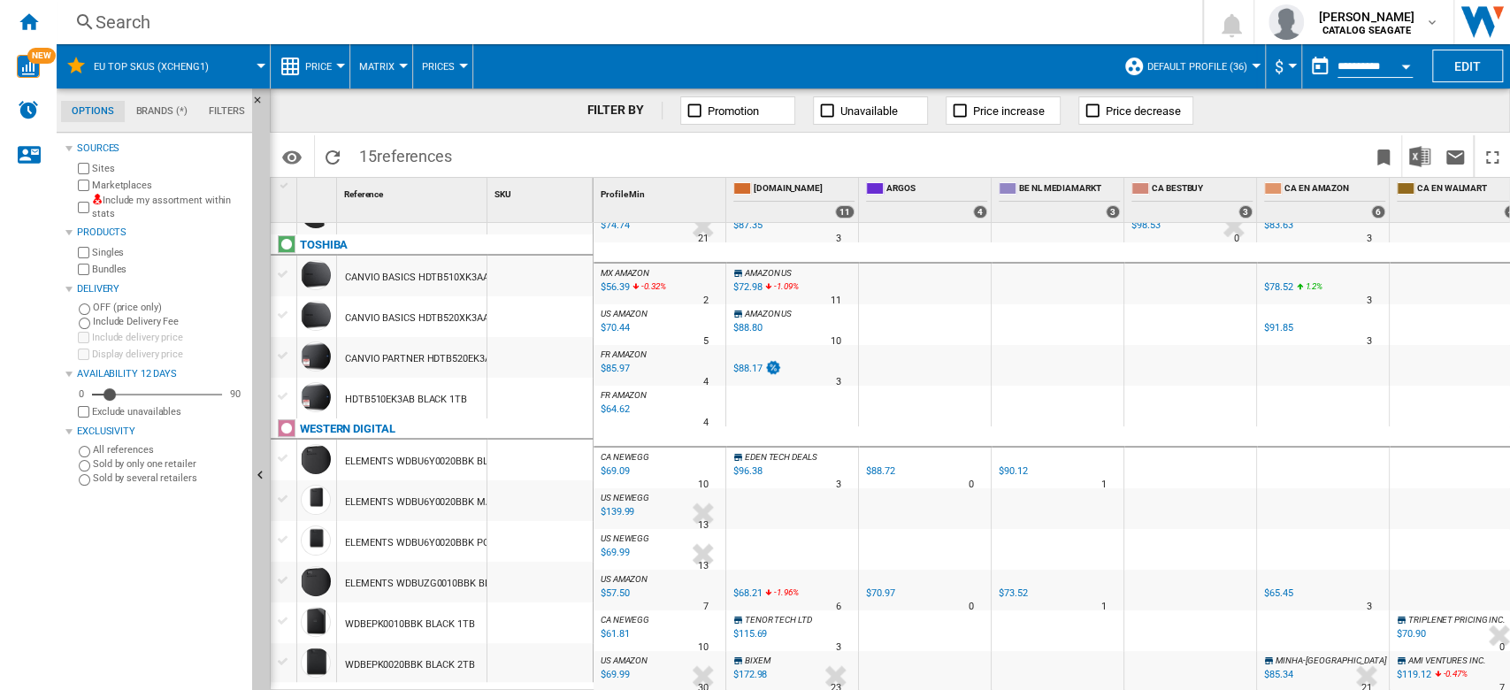
click at [319, 66] on span "Price" at bounding box center [318, 66] width 27 height 11
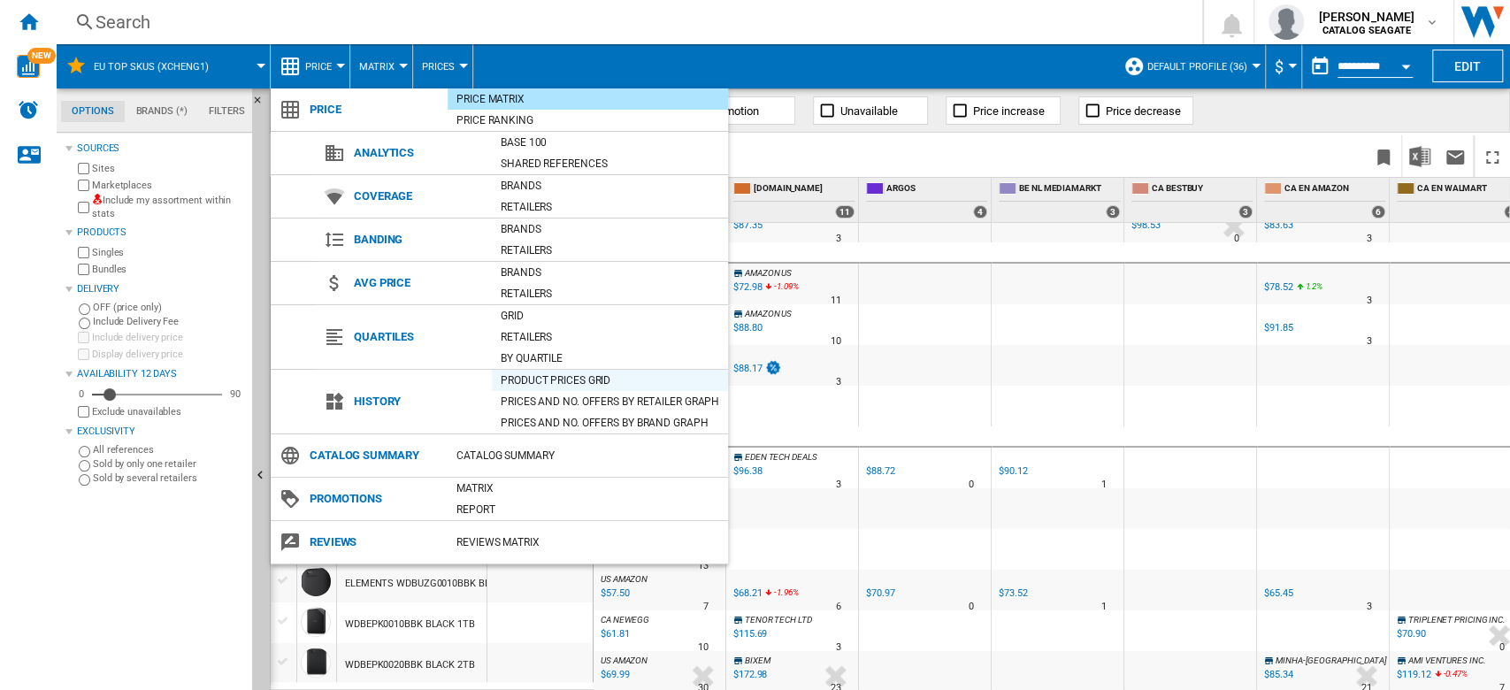
click at [565, 374] on div "Product prices grid" at bounding box center [610, 380] width 236 height 18
